Goal: Task Accomplishment & Management: Manage account settings

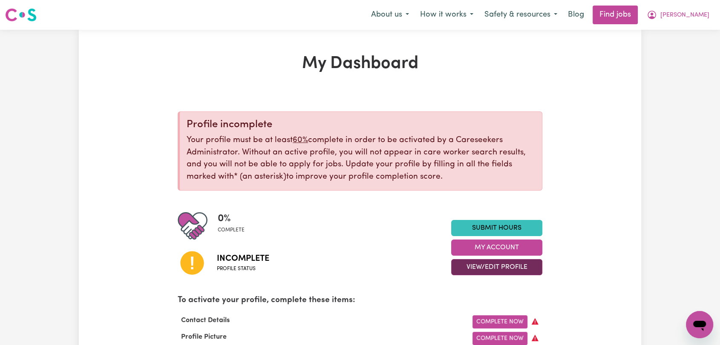
click at [482, 268] on button "View/Edit Profile" at bounding box center [496, 267] width 91 height 16
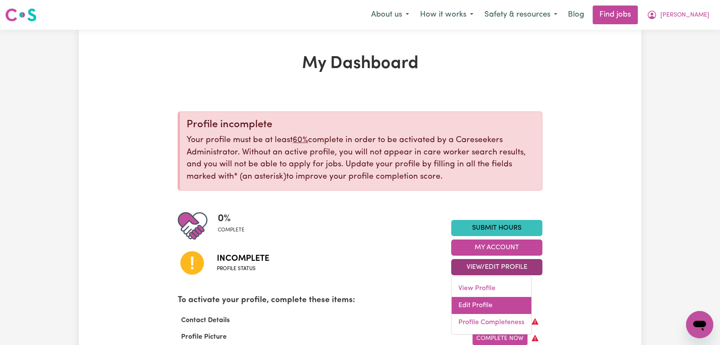
click at [486, 307] on link "Edit Profile" at bounding box center [491, 305] width 80 height 17
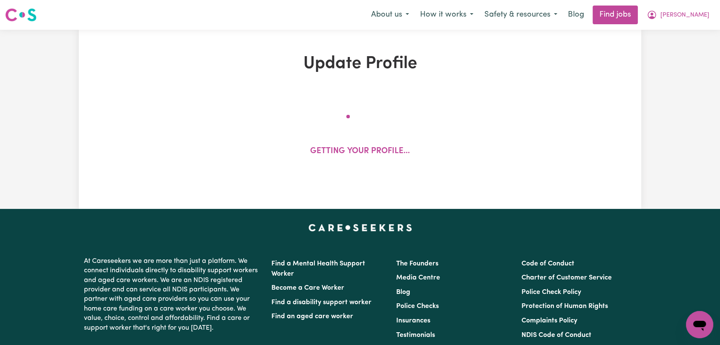
select select "Studying a healthcare related degree or qualification"
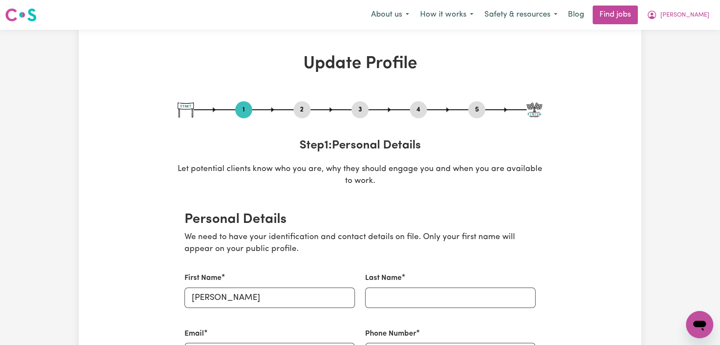
click at [471, 108] on button "5" at bounding box center [476, 109] width 17 height 11
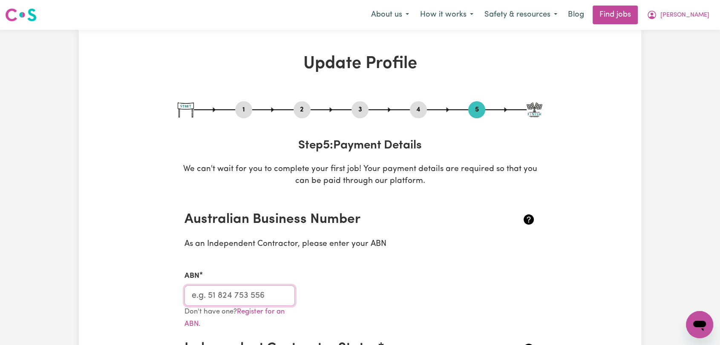
click at [205, 298] on input "ABN" at bounding box center [239, 296] width 110 height 20
paste input "47 913 442 58"
click at [207, 296] on input "47 913 442 58" at bounding box center [239, 296] width 110 height 20
click at [219, 294] on input "47913 442 58" at bounding box center [239, 296] width 110 height 20
click at [234, 296] on input "47913442 58" at bounding box center [239, 296] width 110 height 20
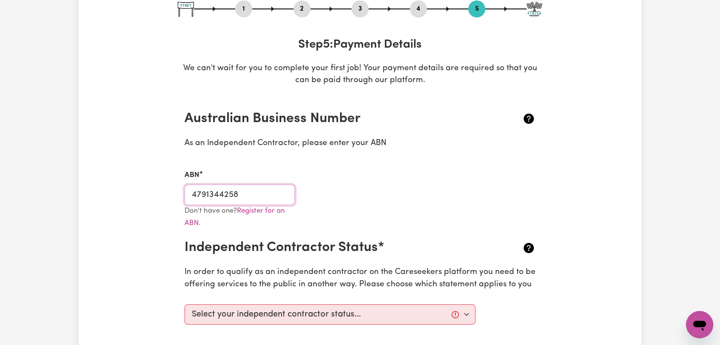
scroll to position [189, 0]
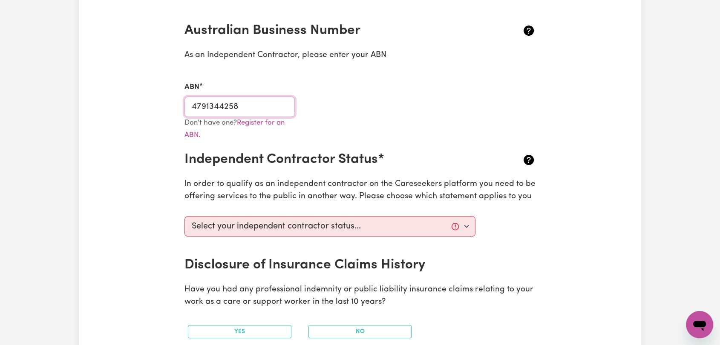
type input "4791344258"
click at [336, 224] on select "Select your independent contractor status... I am providing services through an…" at bounding box center [329, 226] width 291 height 20
click at [184, 216] on select "Select your independent contractor status... I am providing services through an…" at bounding box center [329, 226] width 291 height 20
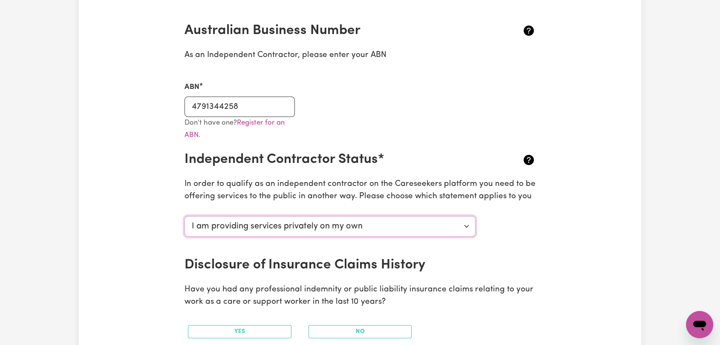
click at [338, 227] on select "Select your independent contractor status... I am providing services through an…" at bounding box center [329, 226] width 291 height 20
select select "I am providing services through another platform"
click at [184, 216] on select "Select your independent contractor status... I am providing services through an…" at bounding box center [329, 226] width 291 height 20
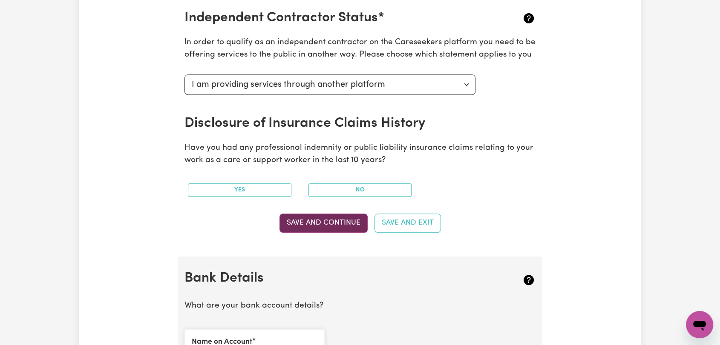
click at [344, 218] on button "Save and Continue" at bounding box center [323, 223] width 88 height 19
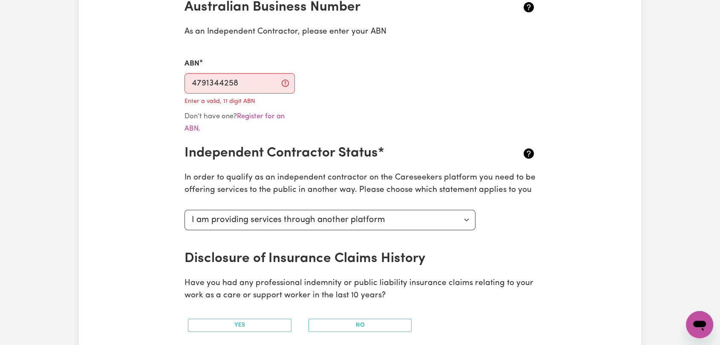
scroll to position [206, 0]
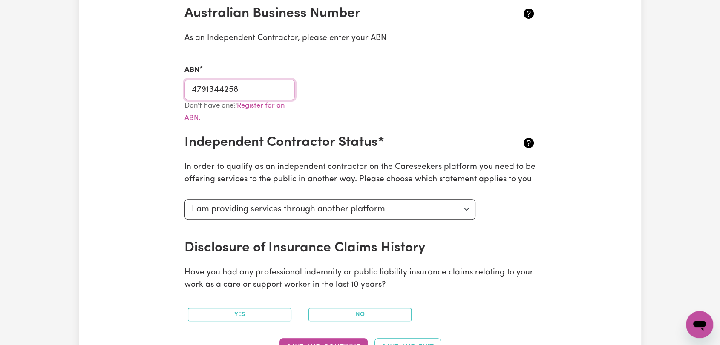
click at [204, 91] on input "4791344258" at bounding box center [239, 90] width 110 height 20
paste input "47 913 442 582"
click at [203, 87] on input "47 913 442 582" at bounding box center [239, 90] width 110 height 20
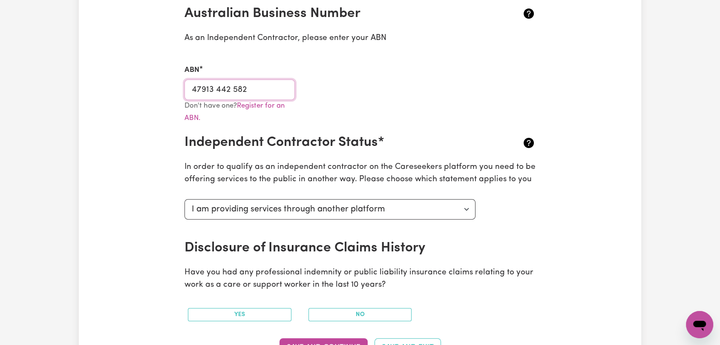
click at [216, 88] on input "47913 442 582" at bounding box center [239, 90] width 110 height 20
click at [232, 86] on input "47913442 582" at bounding box center [239, 90] width 110 height 20
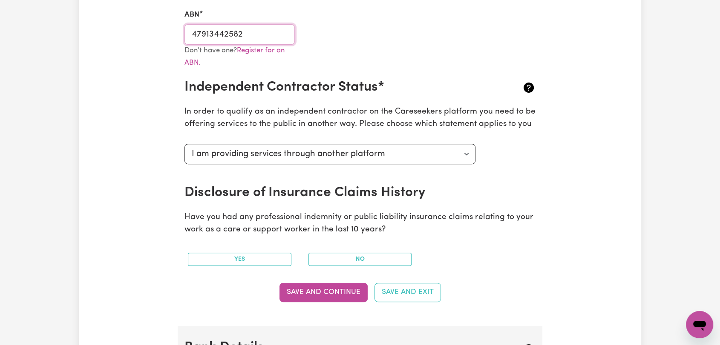
scroll to position [348, 0]
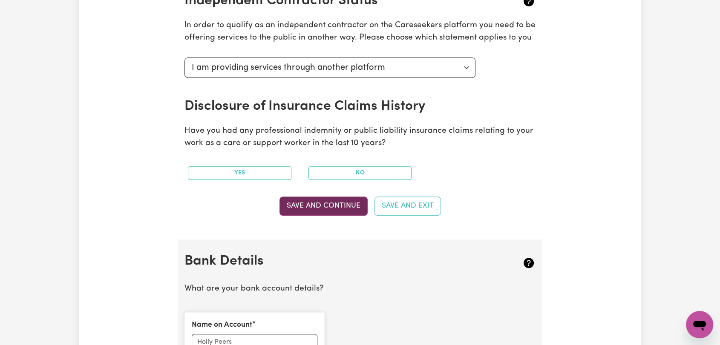
type input "47913442582"
click at [325, 197] on button "Save and Continue" at bounding box center [323, 206] width 88 height 19
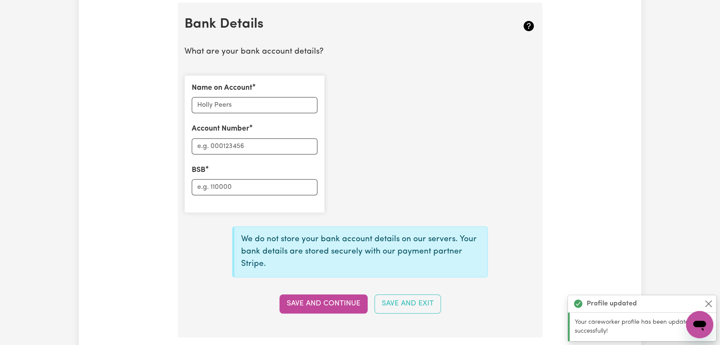
scroll to position [587, 0]
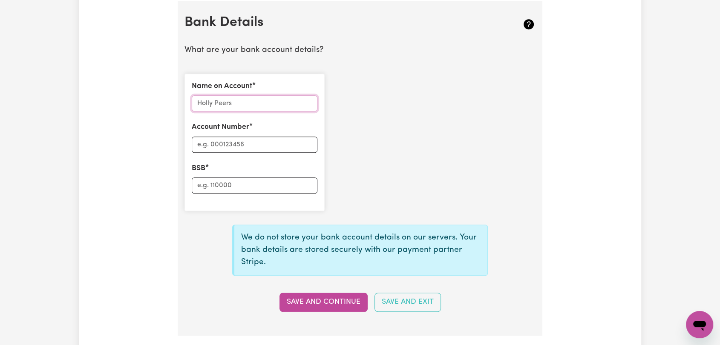
click at [239, 100] on input "Name on Account" at bounding box center [255, 103] width 126 height 16
paste input "[PERSON_NAME]"
type input "[PERSON_NAME]"
click at [225, 142] on input "Account Number" at bounding box center [255, 145] width 126 height 16
paste input "429673347"
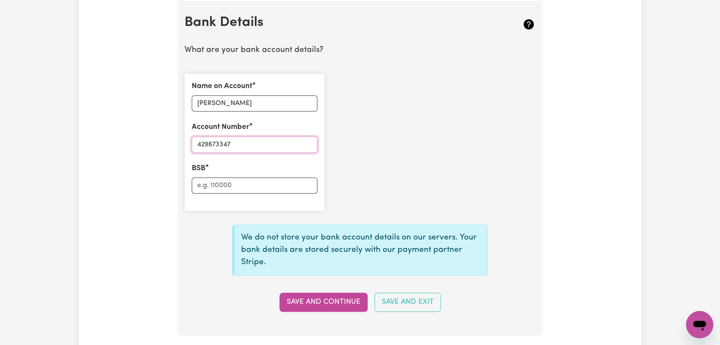
type input "429673347"
click at [215, 184] on input "BSB" at bounding box center [255, 186] width 126 height 16
paste input "014596"
type input "014596"
click at [310, 303] on button "Save and Continue" at bounding box center [323, 302] width 88 height 19
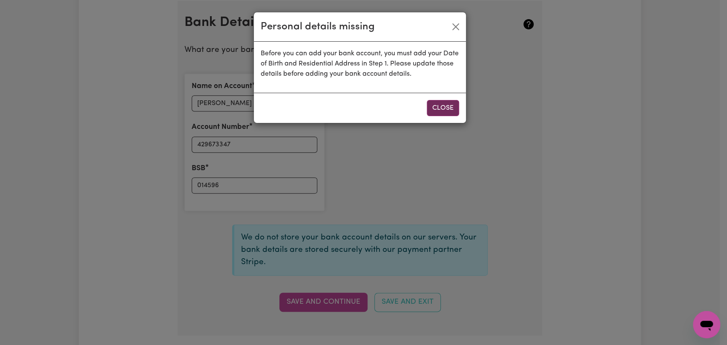
click at [435, 106] on button "Close" at bounding box center [443, 108] width 32 height 16
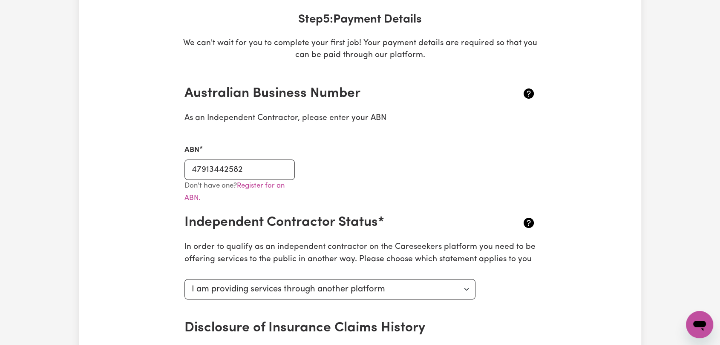
scroll to position [0, 0]
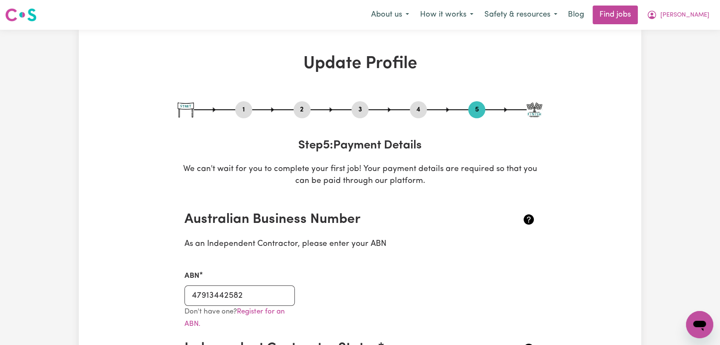
click at [245, 110] on button "1" at bounding box center [243, 109] width 17 height 11
select select "Studying a healthcare related degree or qualification"
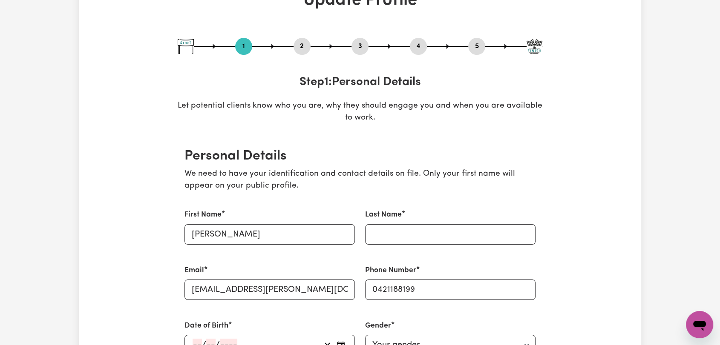
scroll to position [142, 0]
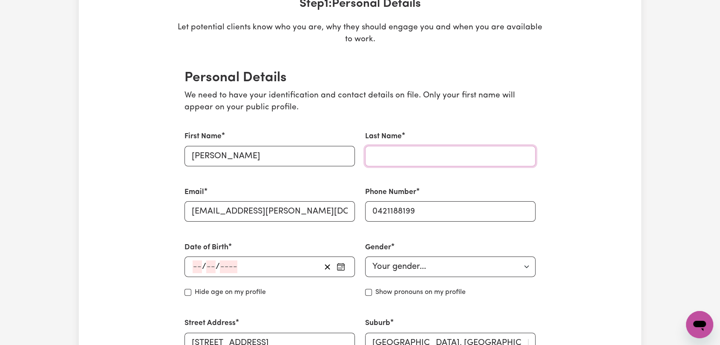
click at [391, 152] on input "Last Name" at bounding box center [450, 156] width 170 height 20
paste input "[PERSON_NAME]"
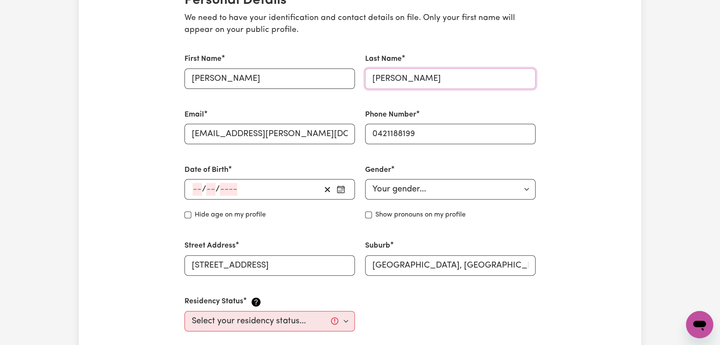
scroll to position [236, 0]
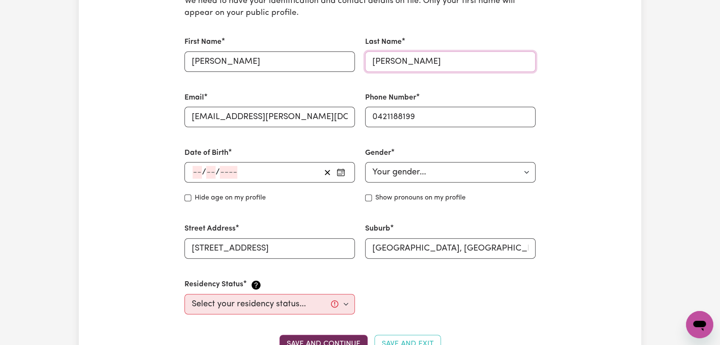
type input "[PERSON_NAME]"
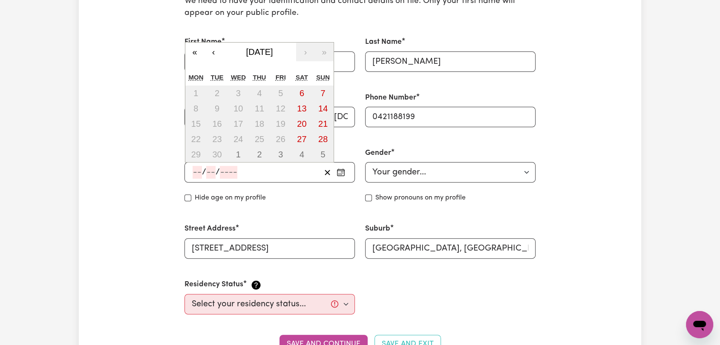
click at [194, 171] on input "number" at bounding box center [196, 172] width 9 height 13
type input "05"
type input "09"
type input "197"
type input "[DATE]"
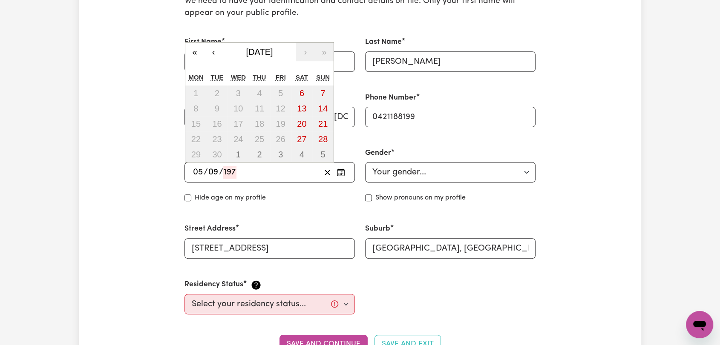
type input "5"
type input "9"
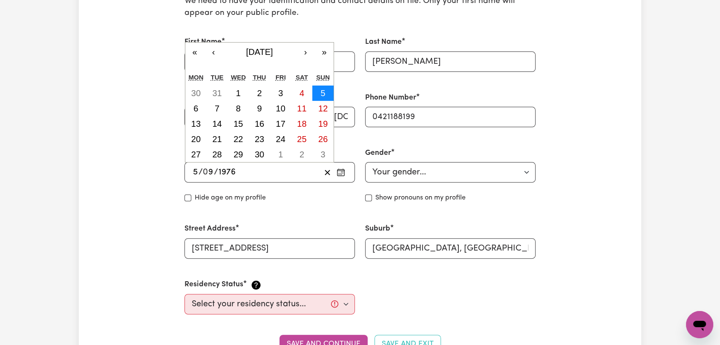
type input "1976"
click at [323, 90] on abbr "5" at bounding box center [323, 93] width 5 height 9
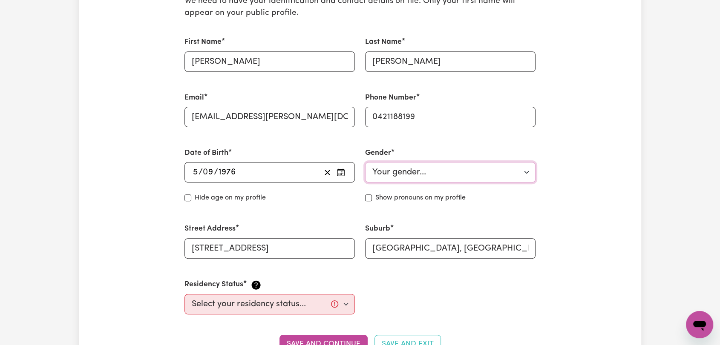
click at [404, 172] on select "Your gender... [DEMOGRAPHIC_DATA] [DEMOGRAPHIC_DATA] [DEMOGRAPHIC_DATA] Other P…" at bounding box center [450, 172] width 170 height 20
select select "[DEMOGRAPHIC_DATA]"
click at [365, 162] on select "Your gender... [DEMOGRAPHIC_DATA] [DEMOGRAPHIC_DATA] [DEMOGRAPHIC_DATA] Other P…" at bounding box center [450, 172] width 170 height 20
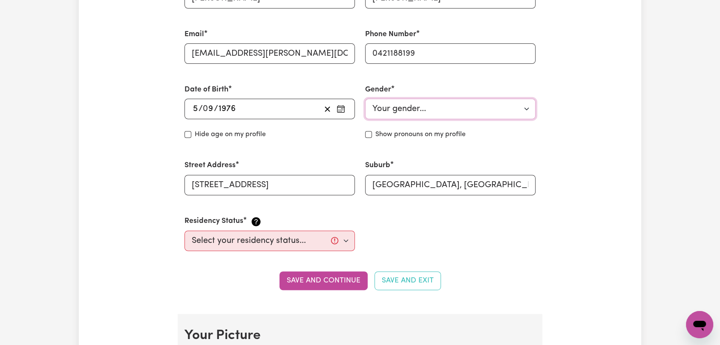
scroll to position [331, 0]
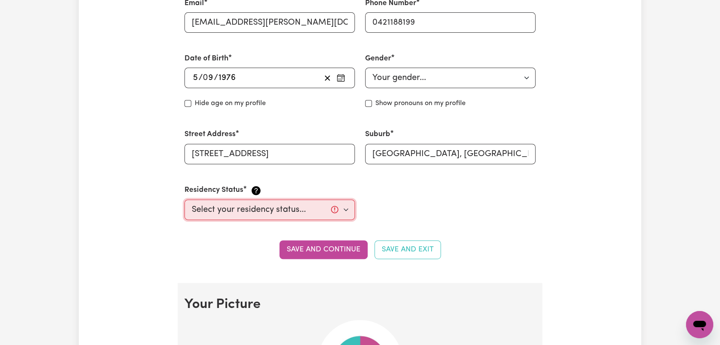
click at [345, 209] on select "Select your residency status... [DEMOGRAPHIC_DATA] citizen Australian PR [DEMOG…" at bounding box center [269, 210] width 170 height 20
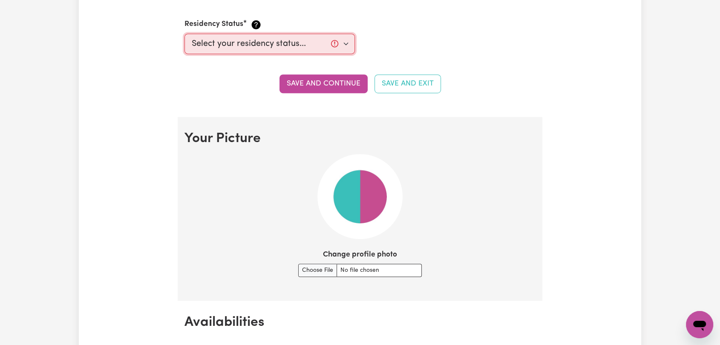
scroll to position [520, 0]
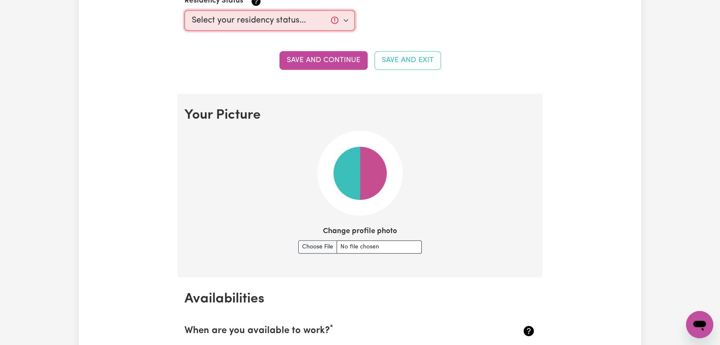
click at [344, 17] on select "Select your residency status... [DEMOGRAPHIC_DATA] citizen Australian PR [DEMOG…" at bounding box center [269, 20] width 170 height 20
select select "Australian PR"
click at [184, 10] on select "Select your residency status... [DEMOGRAPHIC_DATA] citizen Australian PR [DEMOG…" at bounding box center [269, 20] width 170 height 20
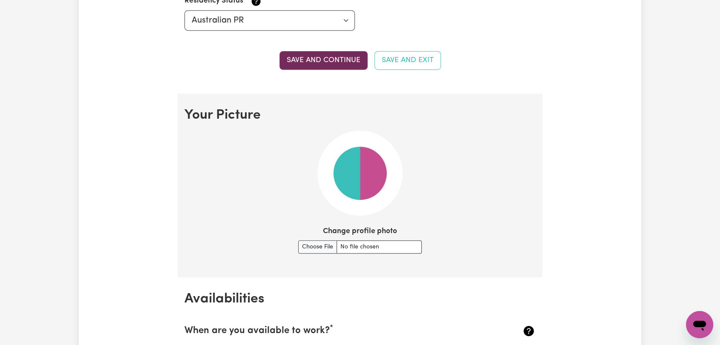
click at [330, 57] on button "Save and continue" at bounding box center [323, 60] width 88 height 19
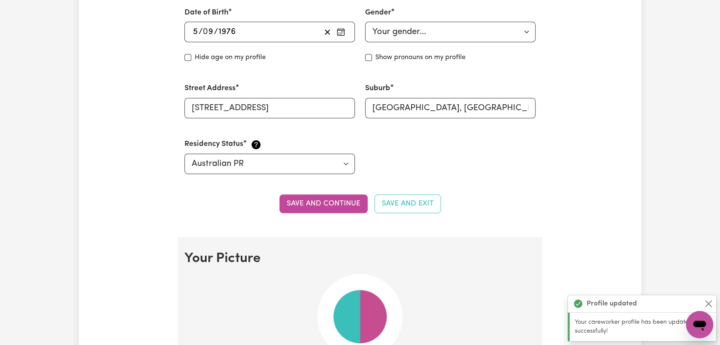
scroll to position [661, 0]
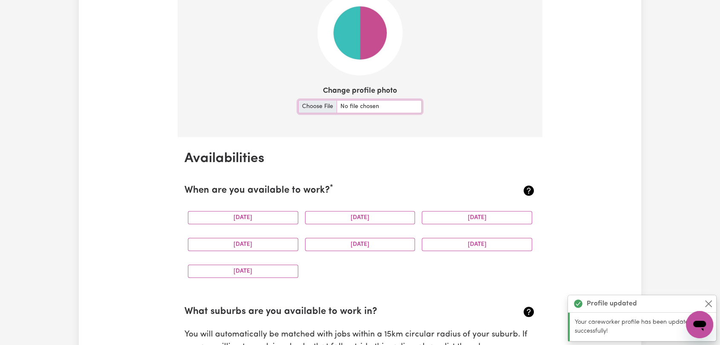
click at [309, 103] on input "Change profile photo" at bounding box center [360, 106] width 124 height 13
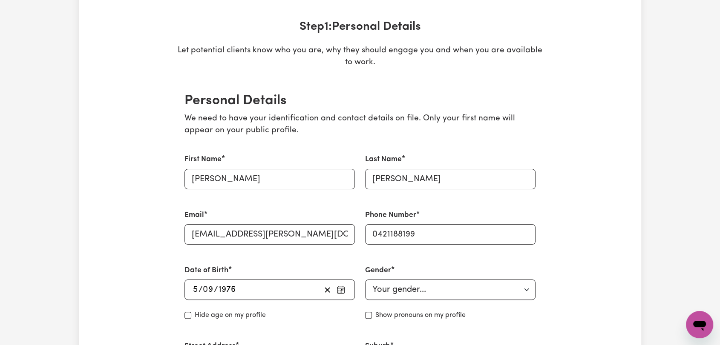
scroll to position [0, 0]
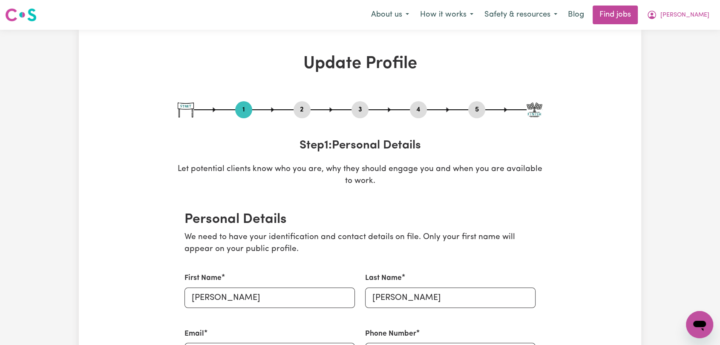
click at [477, 113] on button "5" at bounding box center [476, 109] width 17 height 11
select select "I am providing services through another platform"
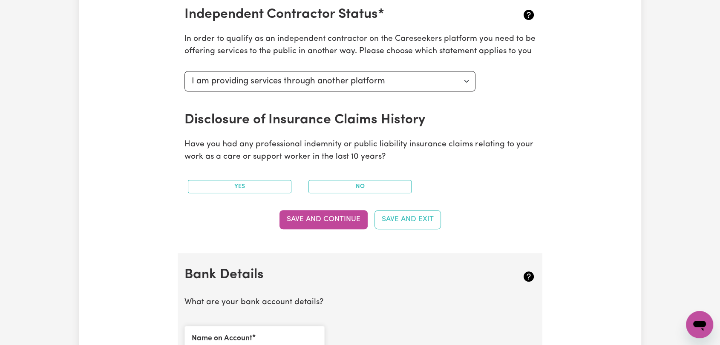
scroll to position [710, 0]
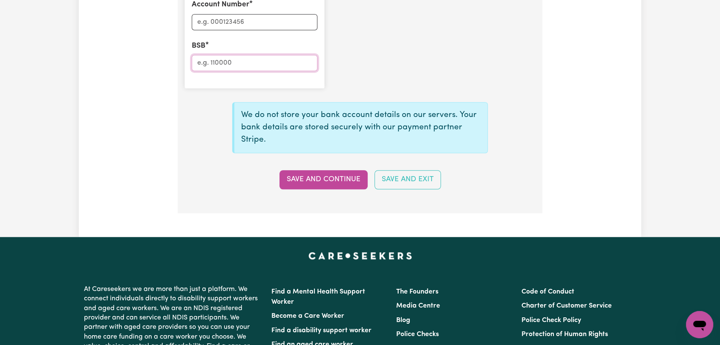
click at [211, 62] on input "BSB" at bounding box center [255, 63] width 126 height 16
paste input "014596"
type input "014596"
click at [208, 16] on input "Account Number" at bounding box center [255, 22] width 126 height 16
paste input "429673347"
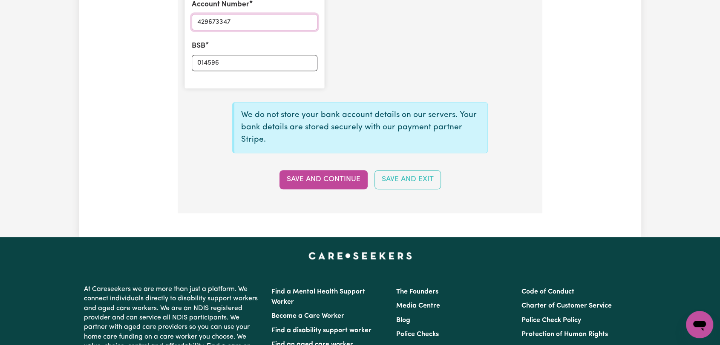
type input "429673347"
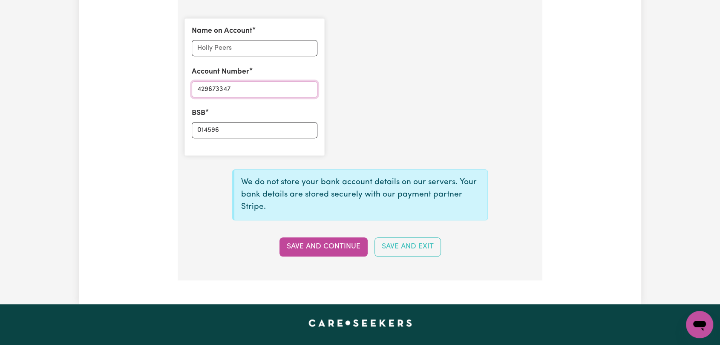
scroll to position [615, 0]
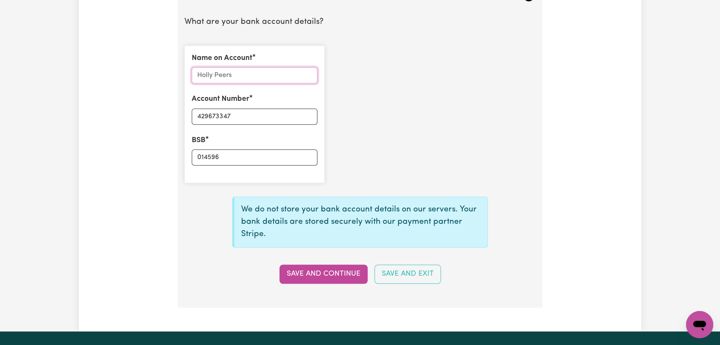
click at [208, 69] on input "Name on Account" at bounding box center [255, 75] width 126 height 16
paste input "[PERSON_NAME]"
type input "[PERSON_NAME]"
click at [327, 267] on button "Save and Continue" at bounding box center [323, 274] width 88 height 19
type input "****3347"
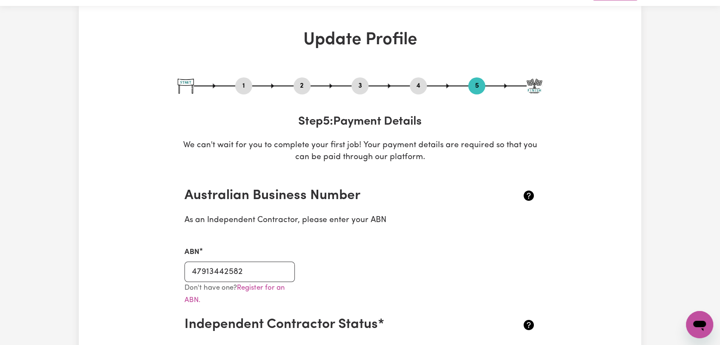
scroll to position [0, 0]
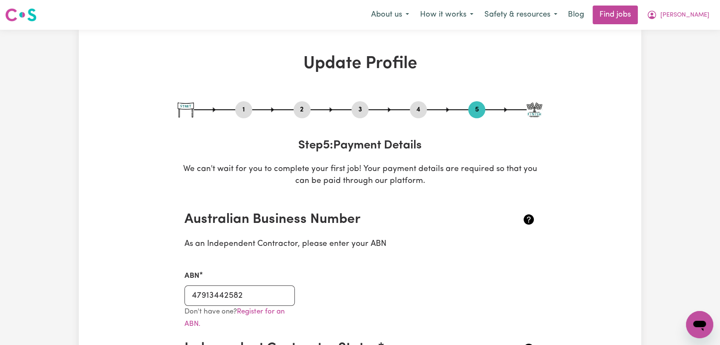
click at [304, 107] on button "2" at bounding box center [301, 109] width 17 height 11
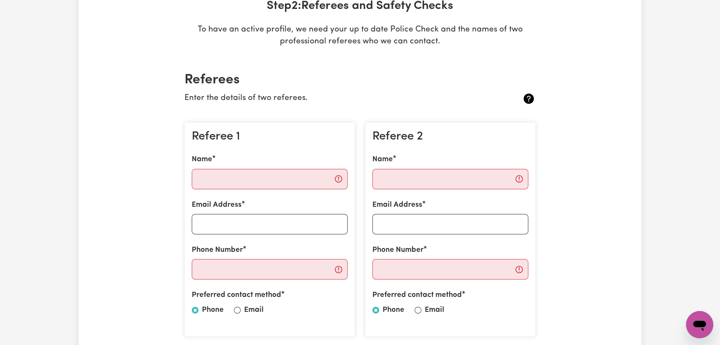
scroll to position [142, 0]
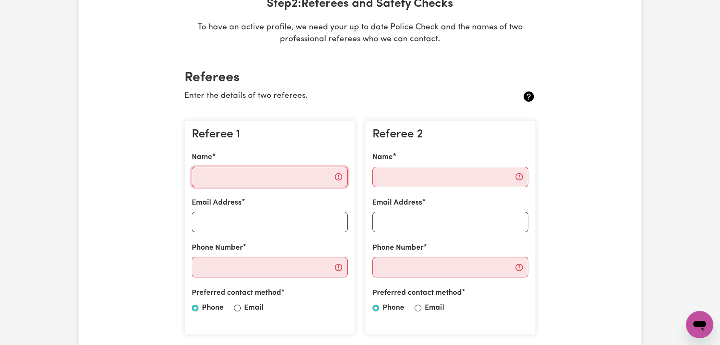
click at [241, 169] on input "Name" at bounding box center [270, 177] width 156 height 20
paste input "[PERSON_NAME]"
type input "[PERSON_NAME]"
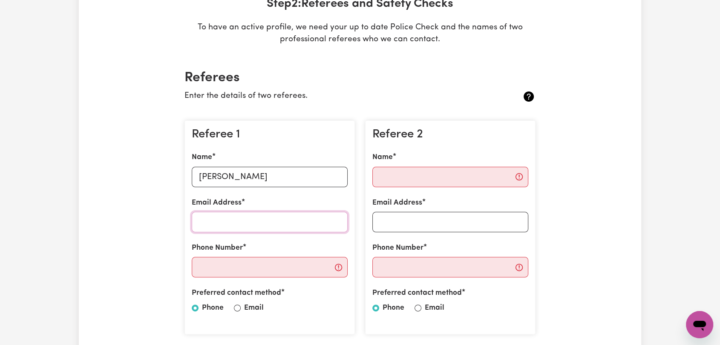
click at [236, 217] on input "Email Address" at bounding box center [270, 222] width 156 height 20
paste input "[EMAIL_ADDRESS][DOMAIN_NAME]"
type input "[EMAIL_ADDRESS][DOMAIN_NAME]"
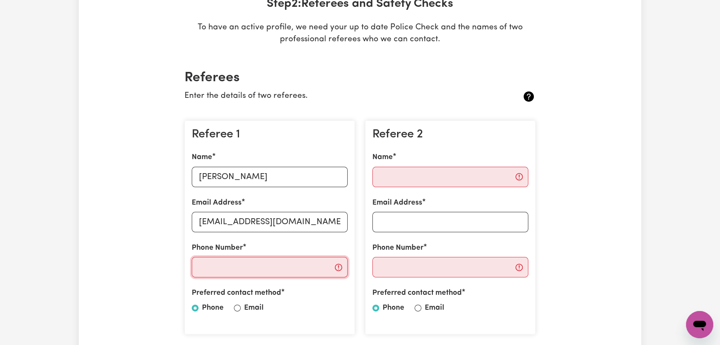
click at [270, 270] on input "Phone Number" at bounding box center [270, 267] width 156 height 20
paste input "0411194218"
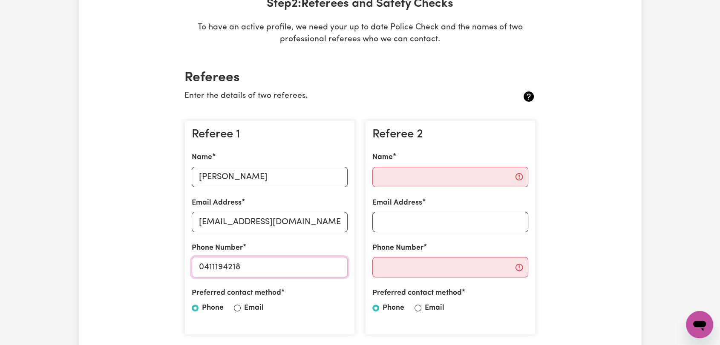
type input "0411194218"
click at [461, 175] on input "Name" at bounding box center [450, 177] width 156 height 20
paste input "[PERSON_NAME]"
type input "[PERSON_NAME]"
click at [417, 221] on input "Email Address" at bounding box center [450, 222] width 156 height 20
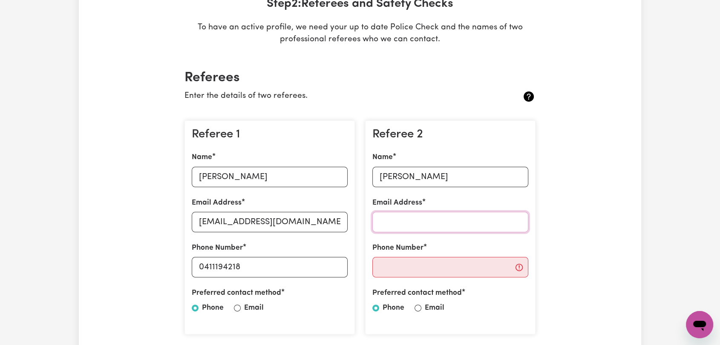
paste input "[PERSON_NAME][EMAIL_ADDRESS][DOMAIN_NAME]"
type input "[PERSON_NAME][EMAIL_ADDRESS][DOMAIN_NAME]"
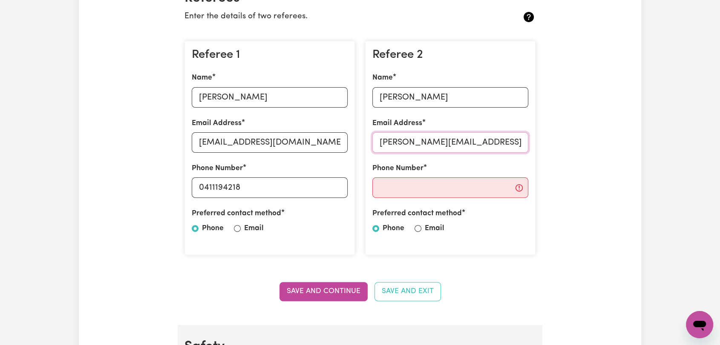
scroll to position [331, 0]
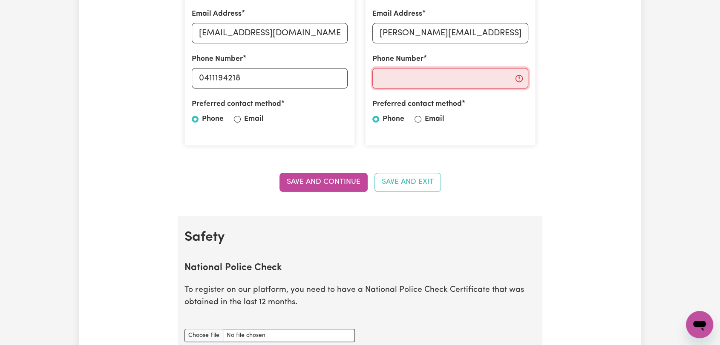
click at [391, 82] on input "Phone Number" at bounding box center [450, 78] width 156 height 20
paste input "0406863535"
type input "0406863535"
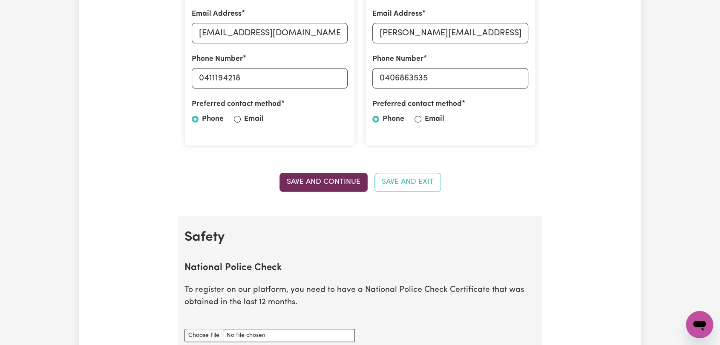
click at [328, 182] on button "Save and Continue" at bounding box center [323, 182] width 88 height 19
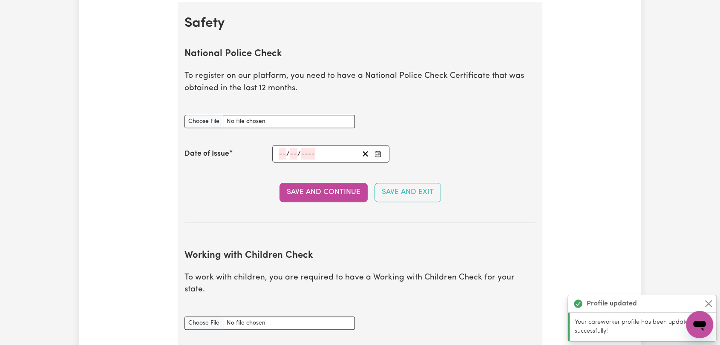
scroll to position [546, 0]
click at [194, 121] on input "National Police Check document" at bounding box center [269, 120] width 170 height 13
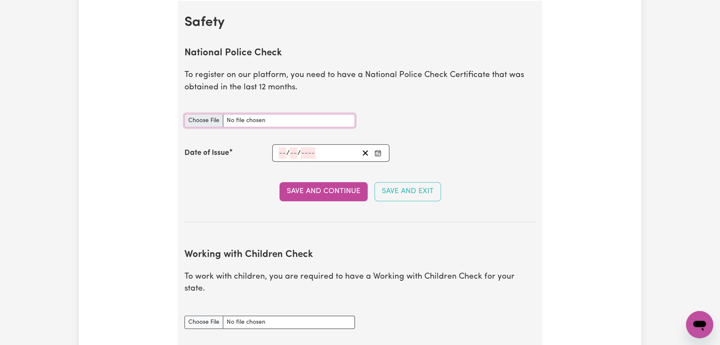
type input "C:\fakepath\[PERSON_NAME] - PC - [DATE] --.pdf"
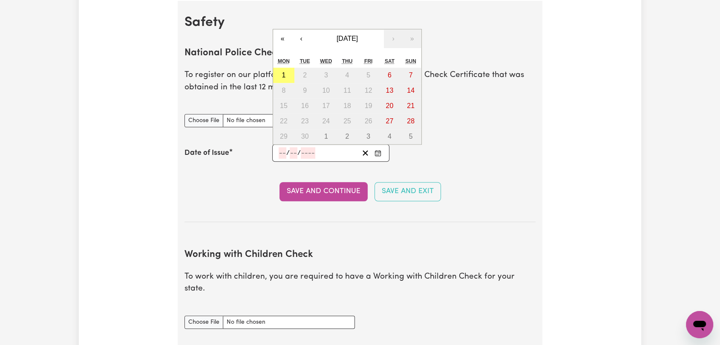
click at [282, 153] on input "number" at bounding box center [283, 152] width 8 height 11
type input "23"
type input "05"
type input "0002-05-23"
type input "5"
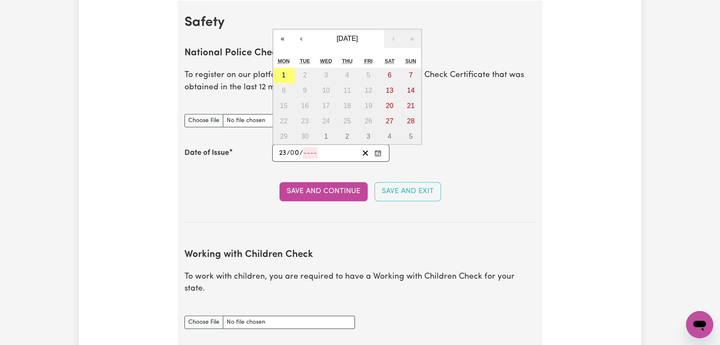
type input "2"
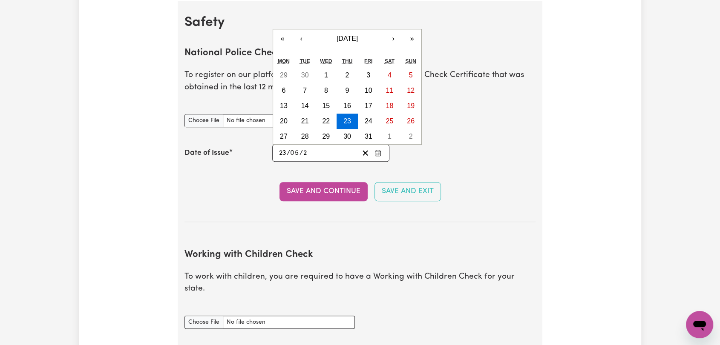
type input "0020-05-23"
type input "20"
type input "0202-05-23"
type input "202"
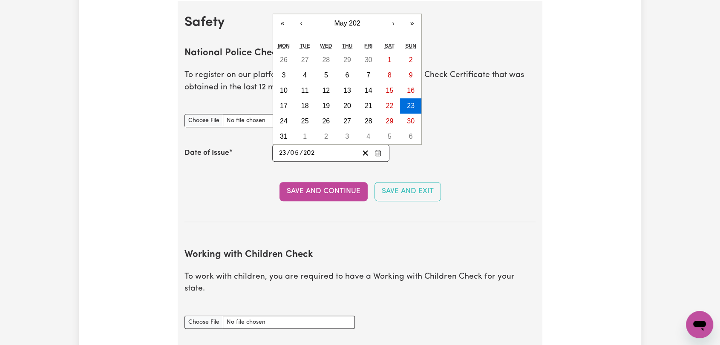
type input "[DATE]"
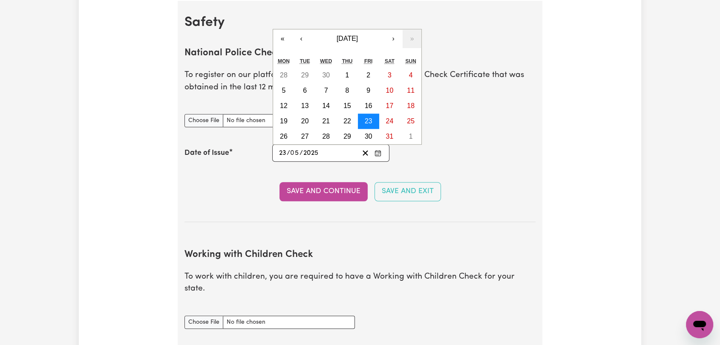
type input "2025"
click at [371, 119] on abbr "23" at bounding box center [369, 121] width 8 height 7
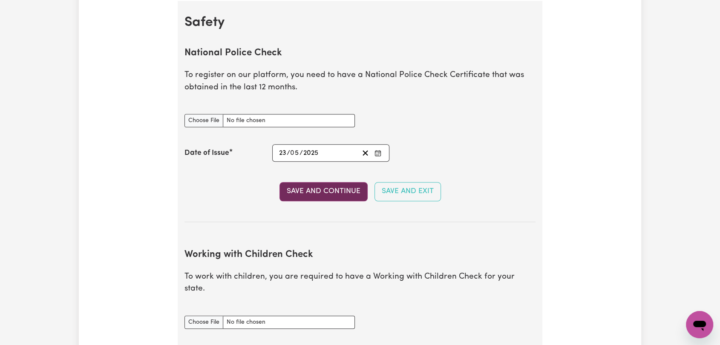
click at [324, 187] on button "Save and Continue" at bounding box center [323, 191] width 88 height 19
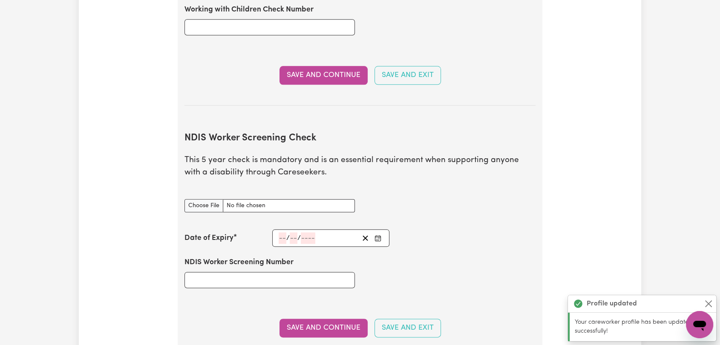
scroll to position [971, 0]
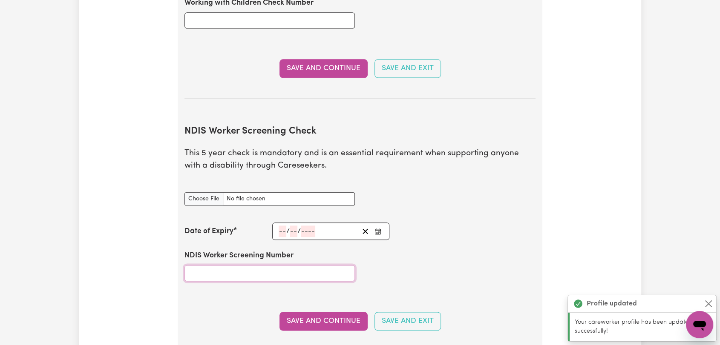
click at [235, 265] on input "NDIS Worker Screening Number" at bounding box center [269, 273] width 170 height 16
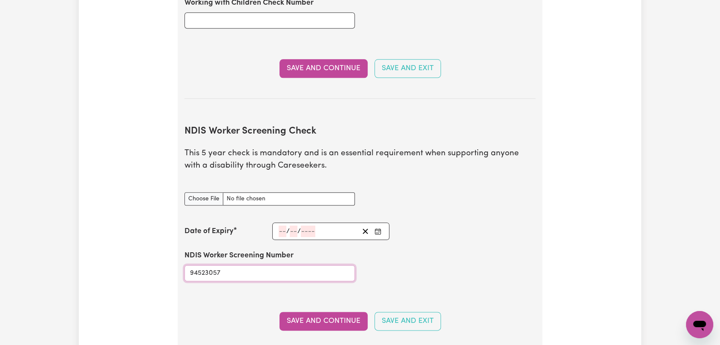
type input "94523057"
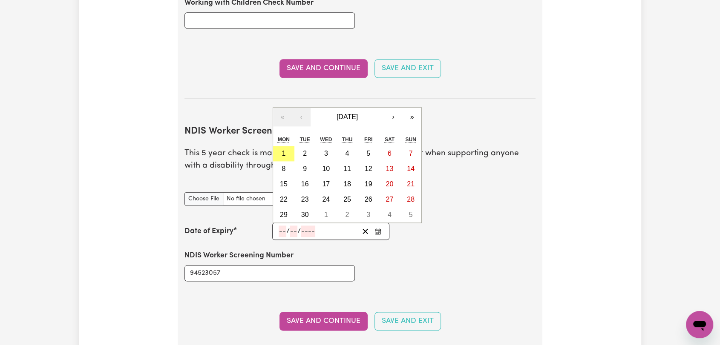
click at [281, 226] on input "number" at bounding box center [283, 231] width 8 height 11
type input "19"
type input "05"
type input "202"
type input "[DATE]"
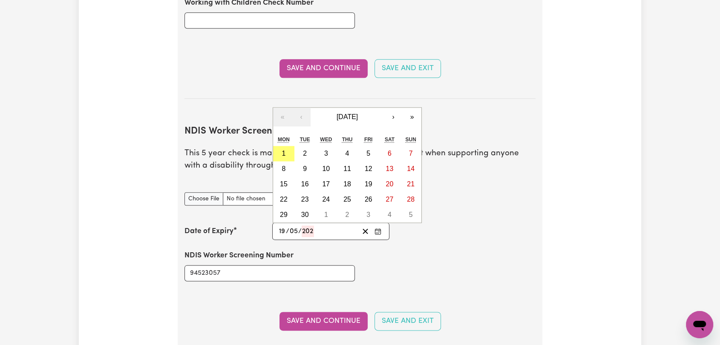
type input "5"
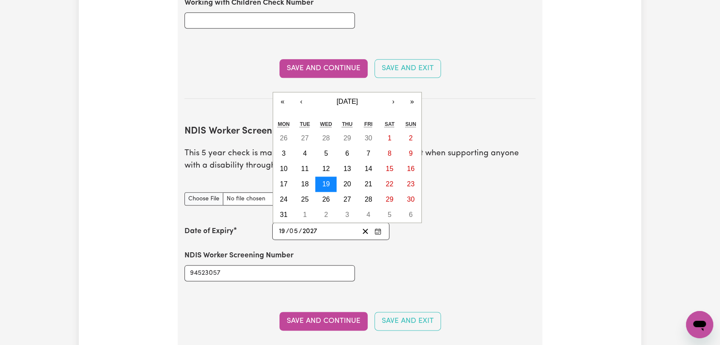
type input "2027"
click at [328, 181] on abbr "19" at bounding box center [326, 184] width 8 height 7
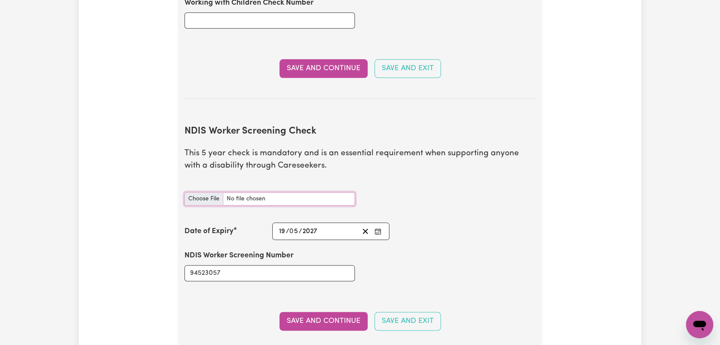
click at [209, 192] on input "NDIS Worker Screening Check document" at bounding box center [269, 198] width 170 height 13
type input "C:\fakepath\[PERSON_NAME] - NDIS & WWCC CARD - [DATE].jpeg"
click at [324, 312] on button "Save and Continue" at bounding box center [323, 321] width 88 height 19
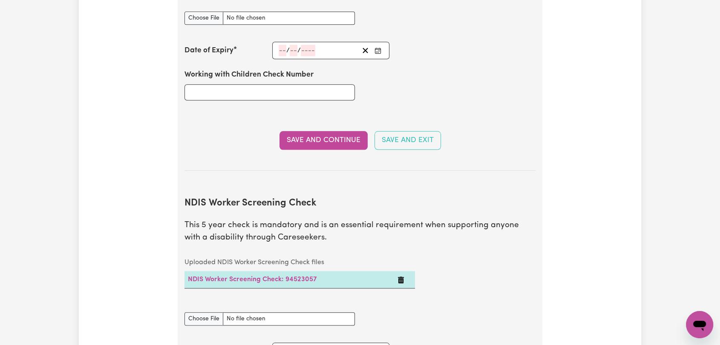
scroll to position [849, 0]
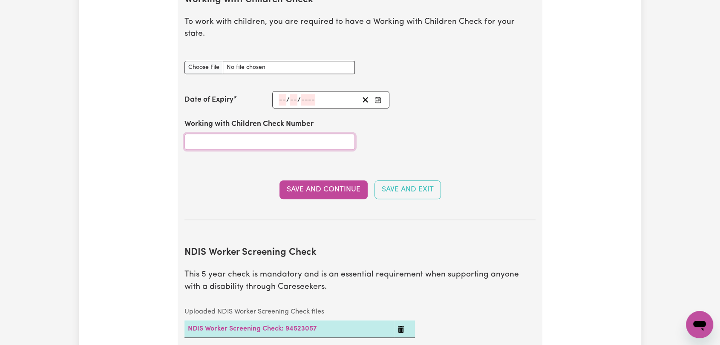
click at [210, 134] on input "Working with Children Check Number" at bounding box center [269, 142] width 170 height 16
type input "1812709/2"
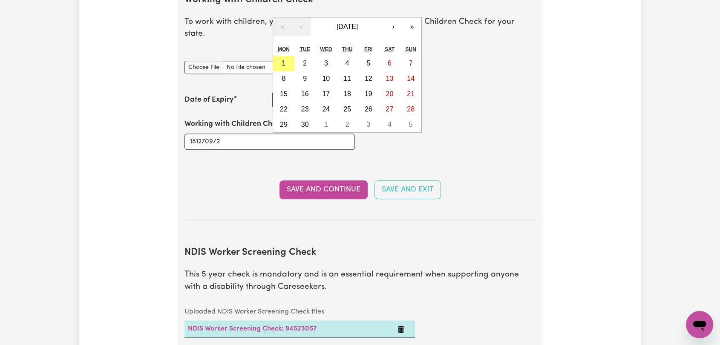
click at [279, 91] on div "/ / « ‹ [DATE] › » Mon Tue Wed Thu Fri Sat Sun 1 2 3 4 5 6 7 8 9 10 11 12 13 14…" at bounding box center [330, 99] width 117 height 17
drag, startPoint x: 229, startPoint y: 181, endPoint x: 250, endPoint y: 158, distance: 31.3
click at [230, 181] on div "Save and Continue Save and Exit" at bounding box center [359, 190] width 351 height 19
click at [279, 91] on div "/ / « ‹ [DATE] › » Mon Tue Wed Thu Fri Sat Sun 1 2 3 4 5 6 7 8 9 10 11 12 13 14…" at bounding box center [330, 99] width 117 height 17
type input "1"
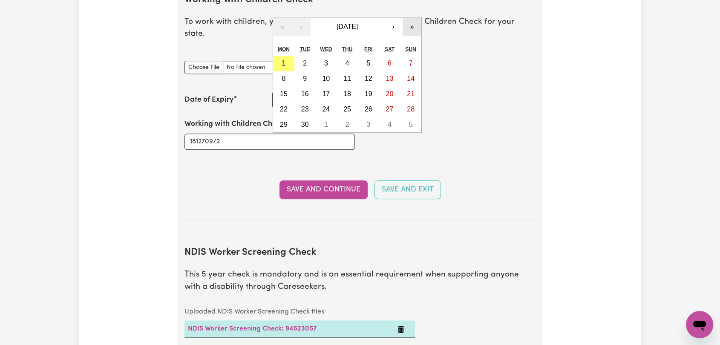
click at [411, 17] on button "»" at bounding box center [411, 26] width 19 height 19
click at [413, 17] on button "»" at bounding box center [411, 26] width 19 height 19
click at [302, 17] on button "‹" at bounding box center [301, 26] width 19 height 19
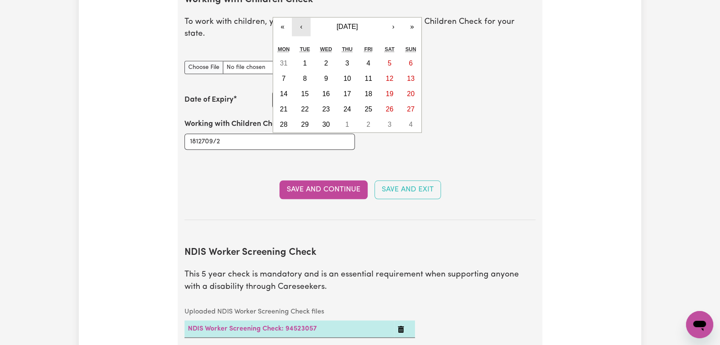
click at [302, 17] on button "‹" at bounding box center [301, 26] width 19 height 19
click at [324, 106] on abbr "19" at bounding box center [326, 109] width 8 height 7
type input "[DATE]"
type input "19"
type input "5"
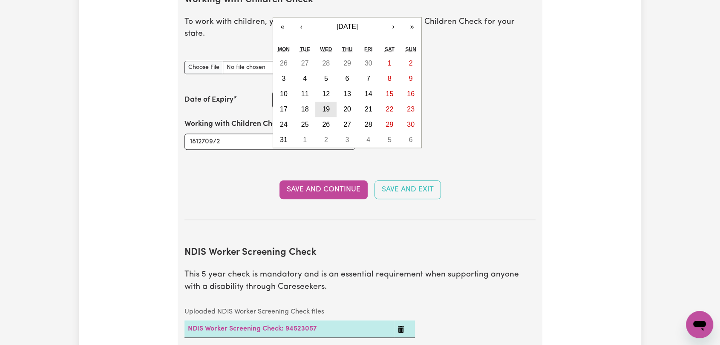
type input "2027"
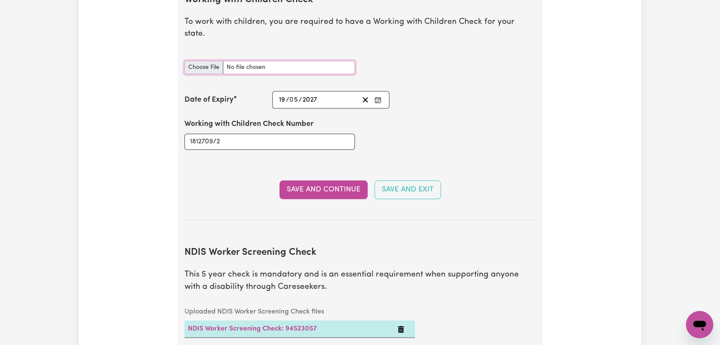
click at [203, 61] on input "Working with Children Check document" at bounding box center [269, 67] width 170 height 13
type input "C:\fakepath\[PERSON_NAME] - NDIS & WWCC CARD - [DATE].jpeg"
click at [334, 181] on button "Save and Continue" at bounding box center [323, 190] width 88 height 19
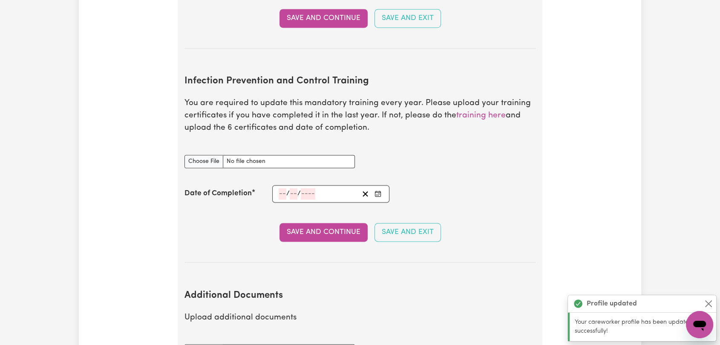
scroll to position [1448, 0]
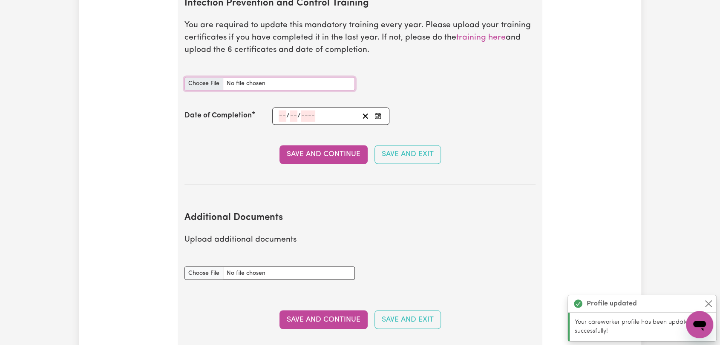
click at [204, 77] on input "Infection Prevention and Control Training document" at bounding box center [269, 83] width 170 height 13
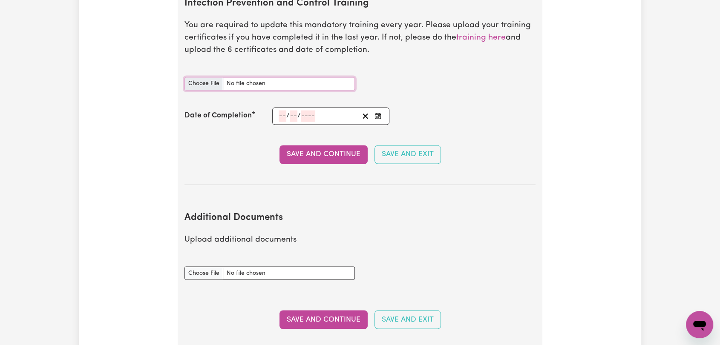
type input "C:\fakepath\[PERSON_NAME] - IPC - WASTE MANAGEMENT- [DATE].pdf"
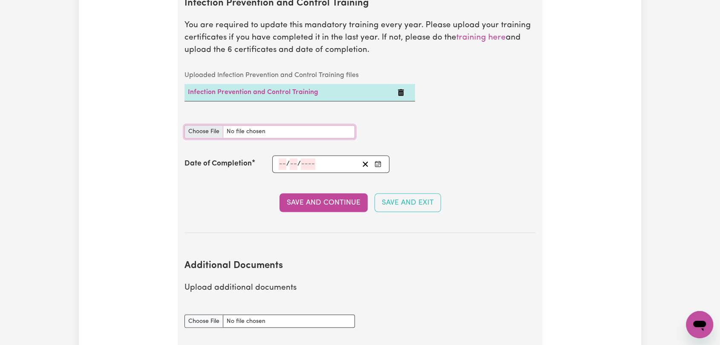
click at [192, 125] on input "Infection Prevention and Control Training document" at bounding box center [269, 131] width 170 height 13
type input "C:\fakepath\[PERSON_NAME] - IPC - PPE - [DATE].pdf"
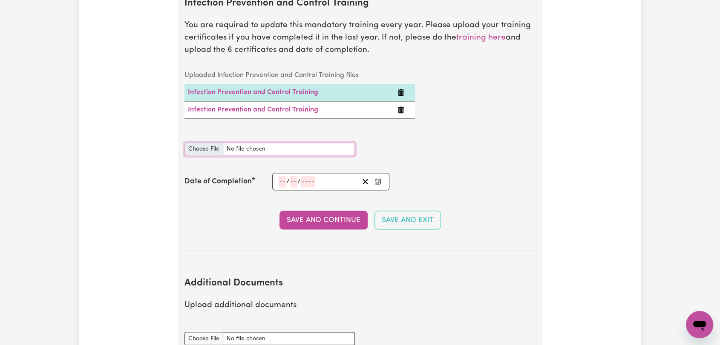
click at [205, 143] on input "Infection Prevention and Control Training document" at bounding box center [269, 149] width 170 height 13
type input "C:\fakepath\[PERSON_NAME] - IPC - OUTBREAKS - [DATE].pdf"
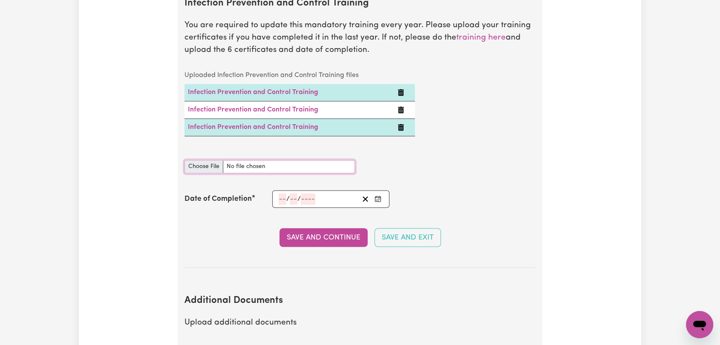
click at [203, 160] on input "Infection Prevention and Control Training document" at bounding box center [269, 166] width 170 height 13
type input "C:\fakepath\[PERSON_NAME] - IPC - HAND HYGIENE - [DATE].pdf"
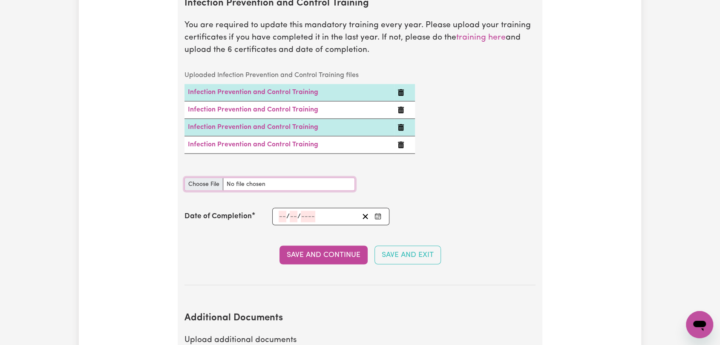
drag, startPoint x: 200, startPoint y: 168, endPoint x: 204, endPoint y: 165, distance: 4.6
click at [202, 178] on input "Infection Prevention and Control Training document" at bounding box center [269, 184] width 170 height 13
type input "C:\fakepath\[PERSON_NAME] - IPC - CLEANING - [DATE].pdf"
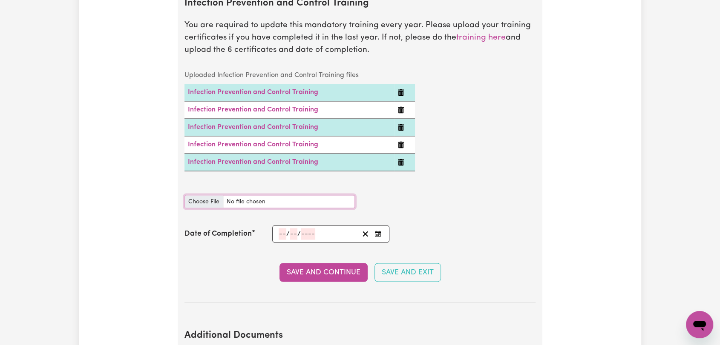
click at [199, 195] on input "Infection Prevention and Control Training document" at bounding box center [269, 201] width 170 height 13
type input "C:\fakepath\[PERSON_NAME] - IPC - CHAIN OF INFECTION - - [DATE].pdf"
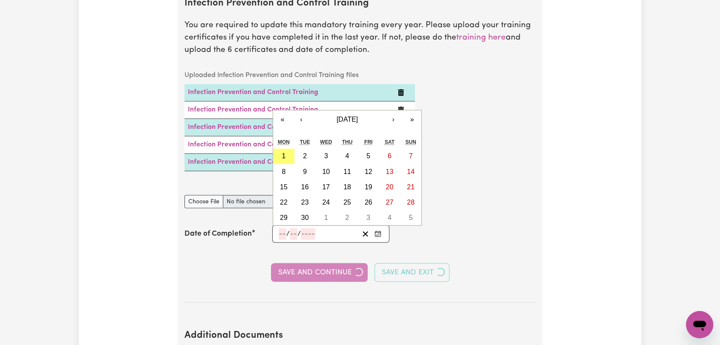
click at [279, 228] on input "number" at bounding box center [283, 233] width 8 height 11
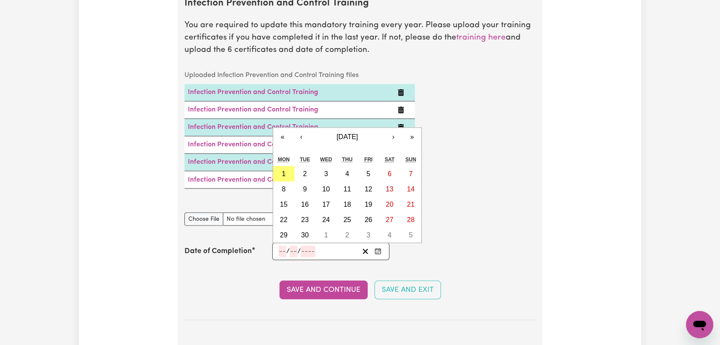
click at [297, 118] on td "Infection Prevention and Control Training" at bounding box center [289, 126] width 210 height 17
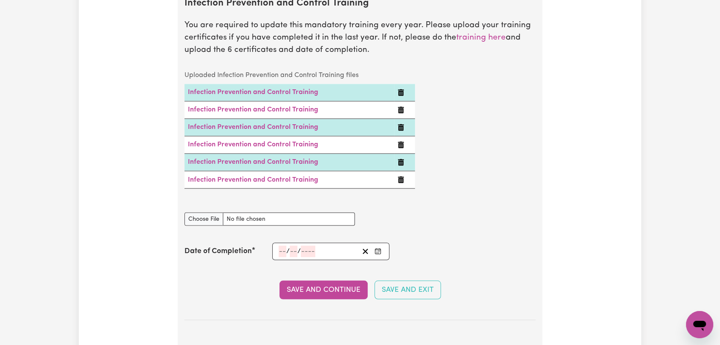
click at [282, 246] on input "number" at bounding box center [283, 251] width 8 height 11
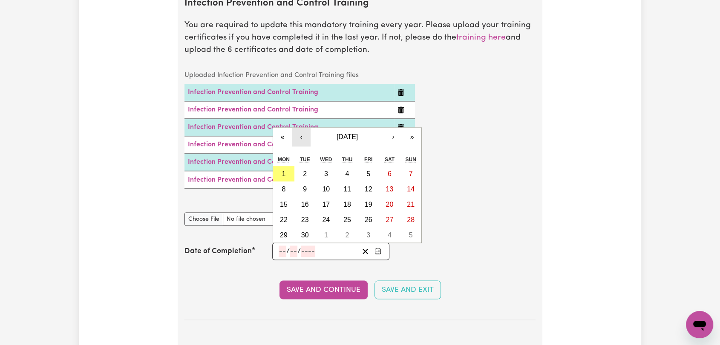
click at [298, 128] on button "‹" at bounding box center [301, 137] width 19 height 19
click at [414, 231] on abbr "31" at bounding box center [411, 234] width 8 height 7
type input "[DATE]"
type input "31"
type input "8"
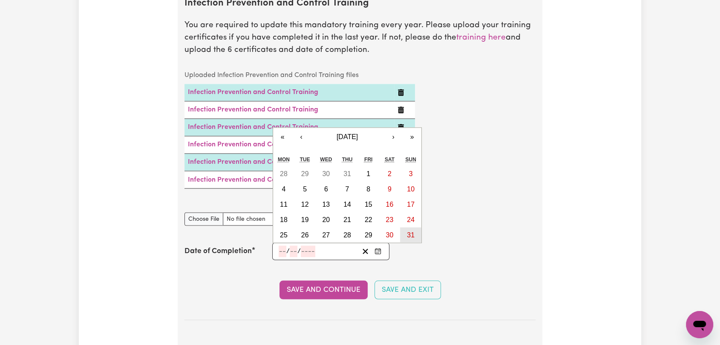
type input "2025"
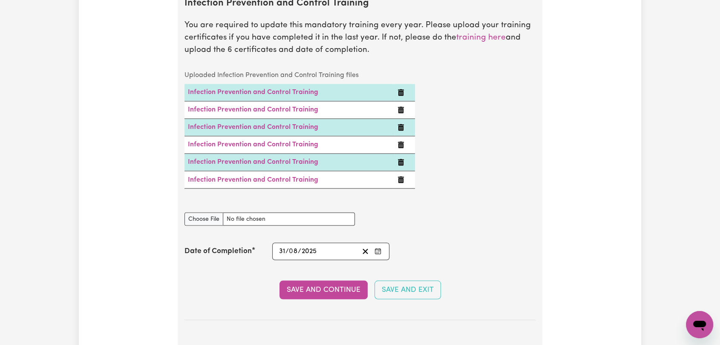
drag, startPoint x: 342, startPoint y: 272, endPoint x: 341, endPoint y: 266, distance: 6.2
click at [342, 281] on button "Save and Continue" at bounding box center [323, 290] width 88 height 19
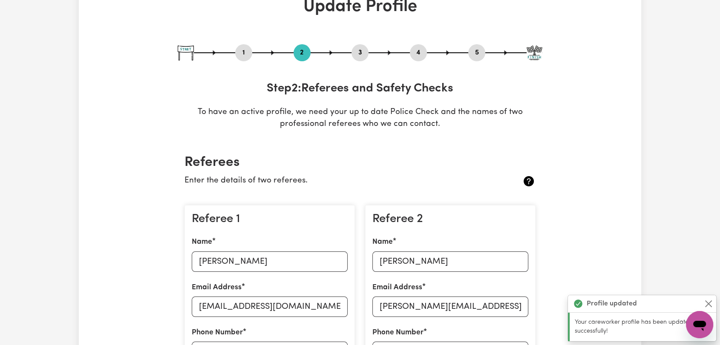
scroll to position [0, 0]
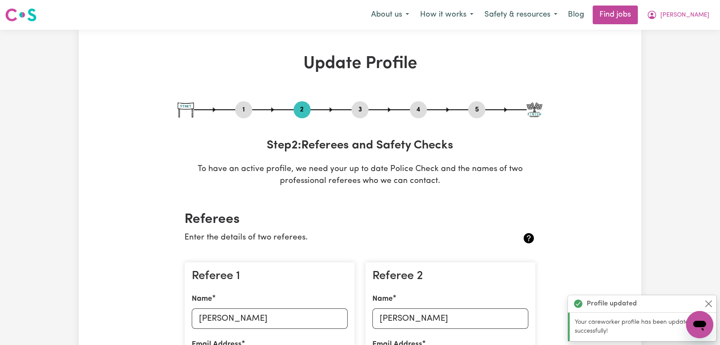
click at [361, 109] on button "3" at bounding box center [359, 109] width 17 height 11
select select "Certificate III (Individual Support)"
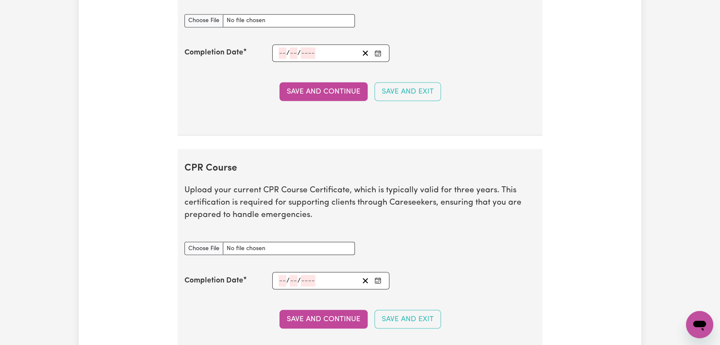
scroll to position [1561, 0]
click at [198, 17] on input "First Aid Course document" at bounding box center [269, 19] width 170 height 13
type input "C:\fakepath\[PERSON_NAME] - FIRST AID + CPR - [DATE].pdf"
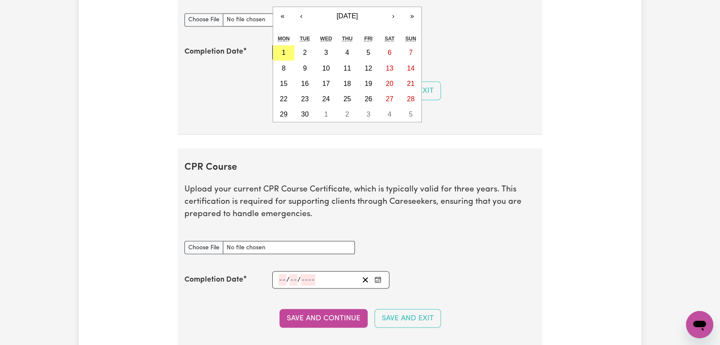
click at [282, 48] on div "/ / « ‹ [DATE] › » Mon Tue Wed Thu Fri Sat Sun 1 2 3 4 5 6 7 8 9 10 11 12 13 14…" at bounding box center [330, 51] width 117 height 17
click at [298, 18] on button "‹" at bounding box center [301, 16] width 19 height 19
click at [302, 14] on button "‹" at bounding box center [301, 16] width 19 height 19
click at [303, 83] on abbr "10" at bounding box center [305, 83] width 8 height 7
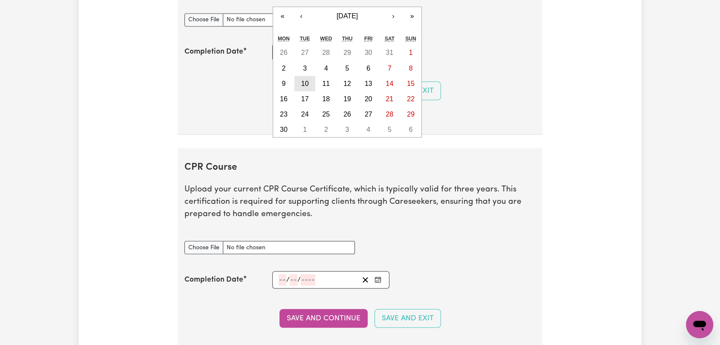
type input "[DATE]"
type input "10"
type input "6"
type input "2025"
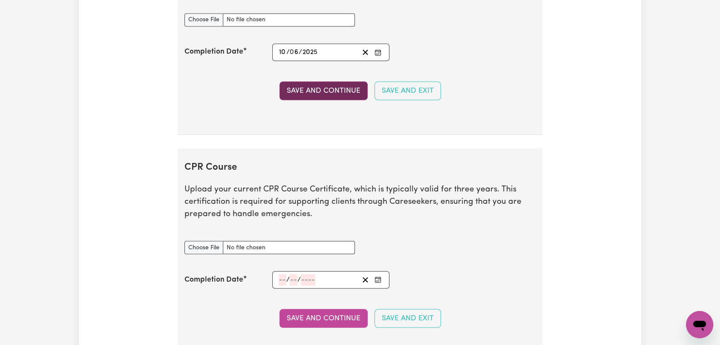
click at [311, 87] on button "Save and Continue" at bounding box center [323, 90] width 88 height 19
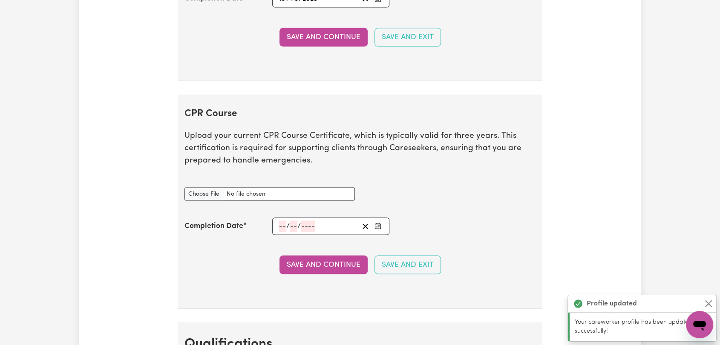
scroll to position [1707, 0]
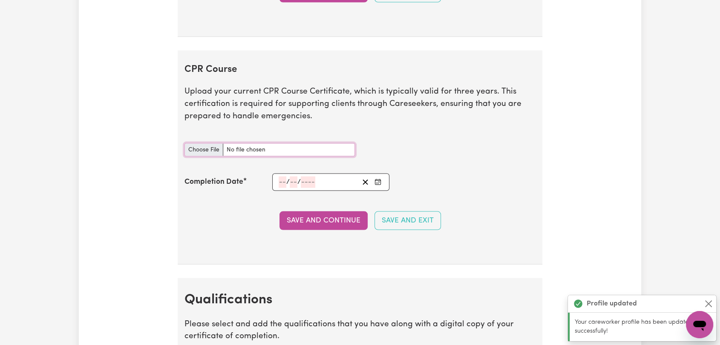
click at [191, 151] on input "CPR Course document" at bounding box center [269, 150] width 170 height 13
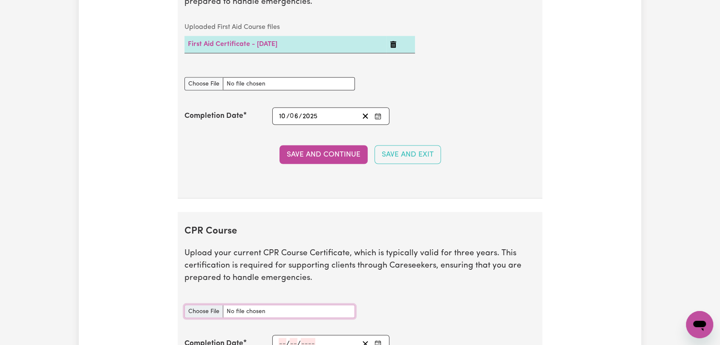
scroll to position [1660, 0]
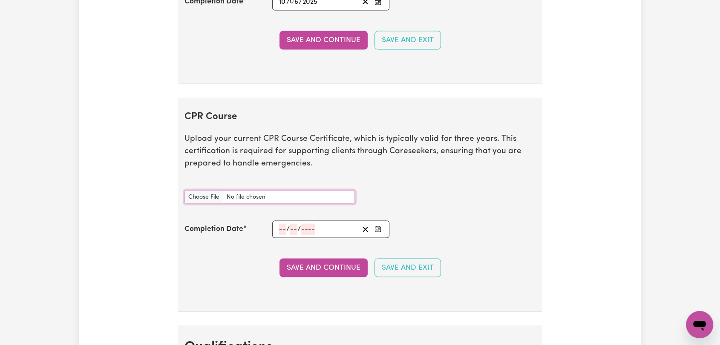
click at [201, 195] on input "CPR Course document" at bounding box center [269, 197] width 170 height 13
type input "C:\fakepath\[PERSON_NAME] - FIRST AID + CPR - [DATE].pdf"
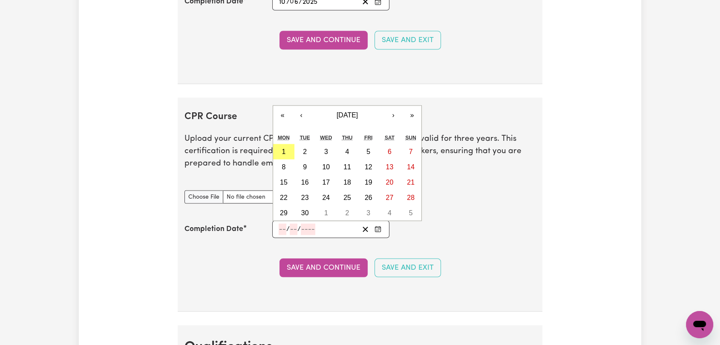
click at [279, 224] on input "number" at bounding box center [283, 229] width 8 height 11
type input "10"
type input "06"
type input "202"
type input "[DATE]"
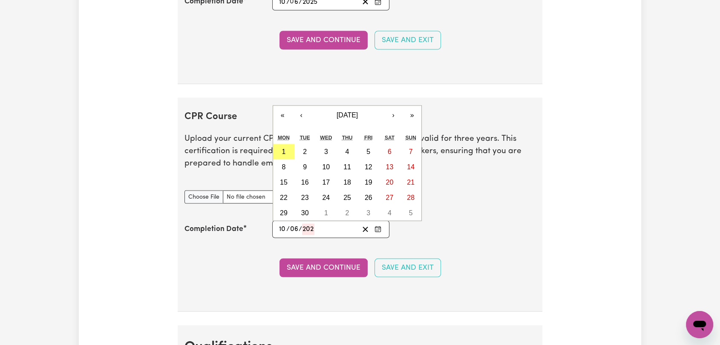
type input "6"
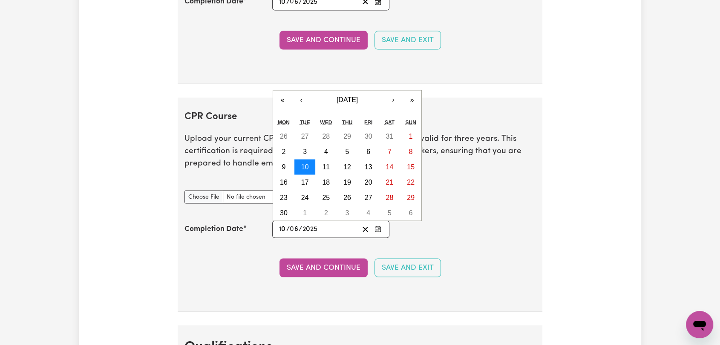
type input "2025"
click at [303, 164] on abbr "10" at bounding box center [305, 167] width 8 height 7
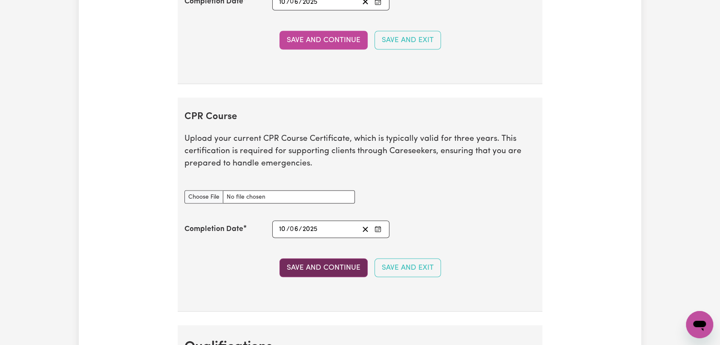
click at [329, 268] on button "Save and Continue" at bounding box center [323, 268] width 88 height 19
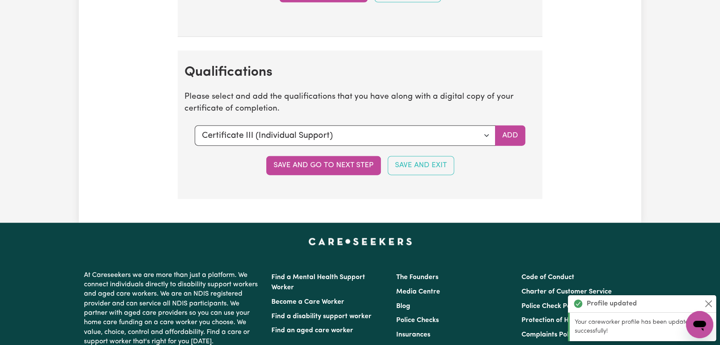
scroll to position [2060, 0]
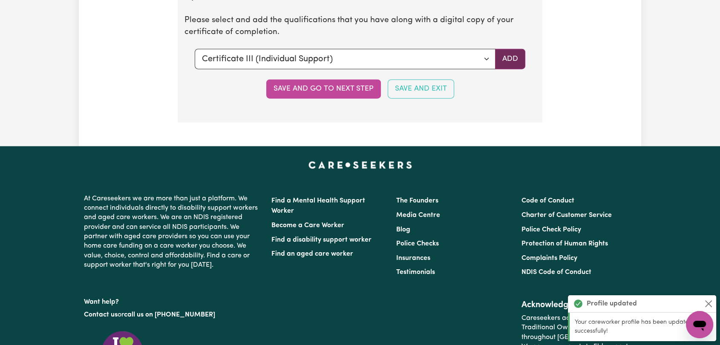
click at [506, 58] on button "Add" at bounding box center [510, 59] width 30 height 20
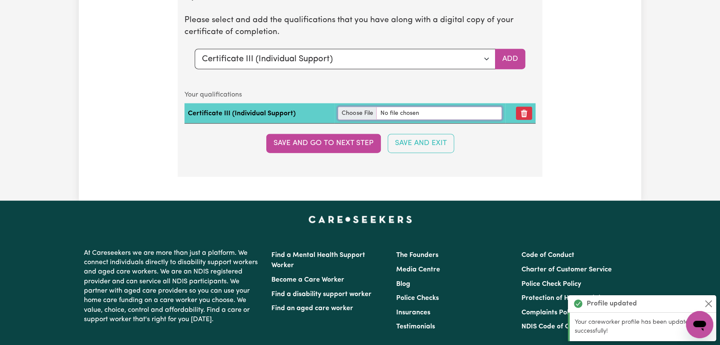
click at [348, 109] on input "file" at bounding box center [420, 113] width 164 height 13
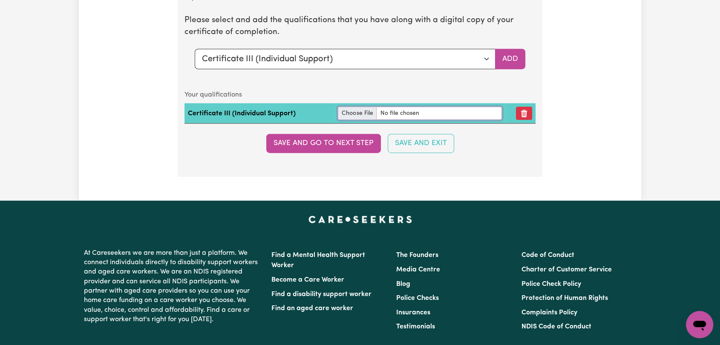
click at [351, 111] on input "file" at bounding box center [420, 113] width 164 height 13
type input "C:\fakepath\[PERSON_NAME] - Certificate III Individual Support.jpg"
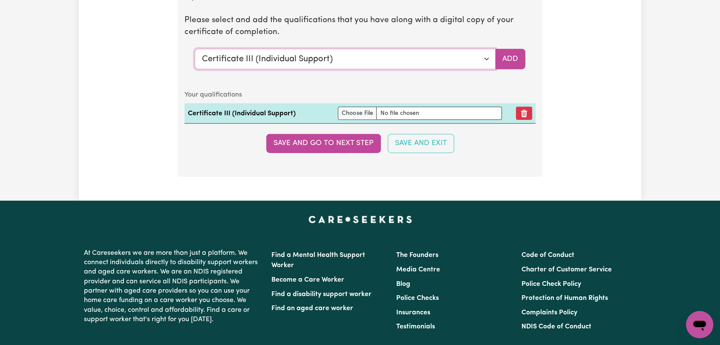
click at [488, 59] on select "Select a qualification to add... Certificate III (Individual Support) Certifica…" at bounding box center [345, 59] width 301 height 20
select select "Assist clients with medication [HLTHPS006]"
click at [195, 49] on select "Select a qualification to add... Certificate III (Individual Support) Certifica…" at bounding box center [345, 59] width 301 height 20
click at [497, 53] on button "Add" at bounding box center [510, 59] width 30 height 20
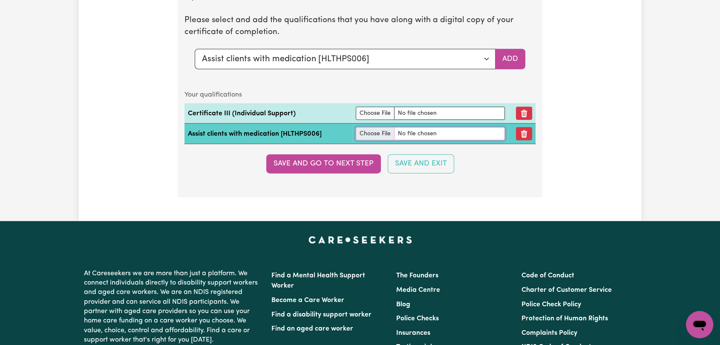
click at [370, 129] on input "file" at bounding box center [430, 133] width 149 height 13
type input "C:\fakepath\[PERSON_NAME] - Supporting People to take their Medication.pdf"
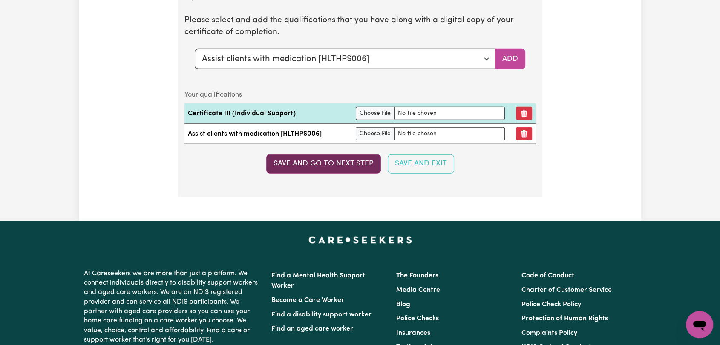
click at [340, 164] on button "Save and go to next step" at bounding box center [323, 164] width 115 height 19
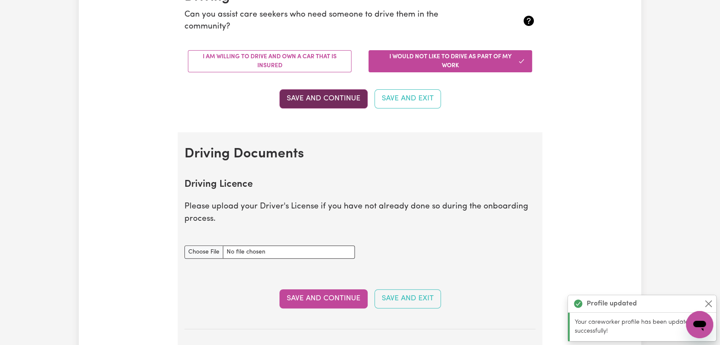
scroll to position [236, 0]
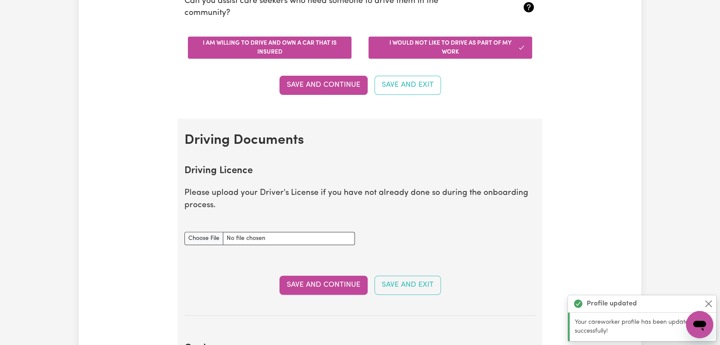
click at [307, 48] on button "I am willing to drive and own a car that is insured" at bounding box center [270, 48] width 164 height 22
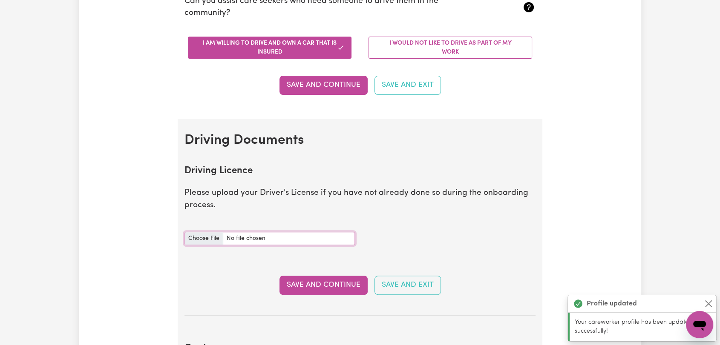
click at [211, 236] on input "Driving Licence document" at bounding box center [269, 238] width 170 height 13
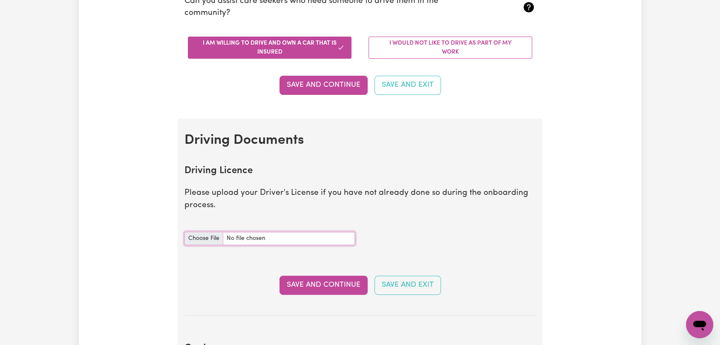
click at [190, 236] on input "Driving Licence document" at bounding box center [269, 238] width 170 height 13
type input "C:\fakepath\[PERSON_NAME] - DL AU - [DATE].jpg"
click at [313, 283] on button "Save and Continue" at bounding box center [323, 285] width 88 height 19
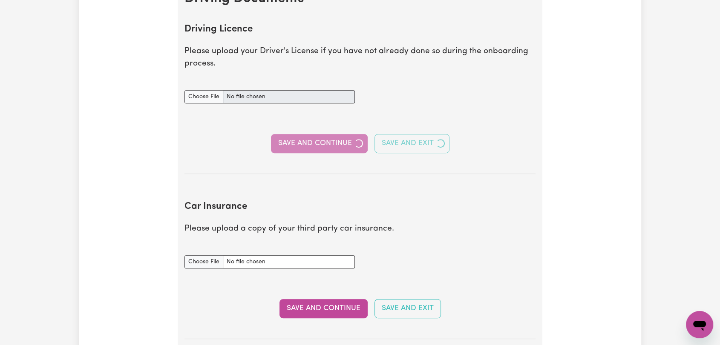
scroll to position [426, 0]
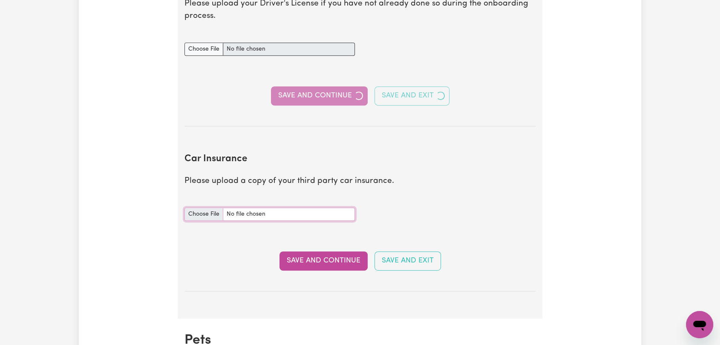
click at [196, 213] on input "Car Insurance document" at bounding box center [269, 214] width 170 height 13
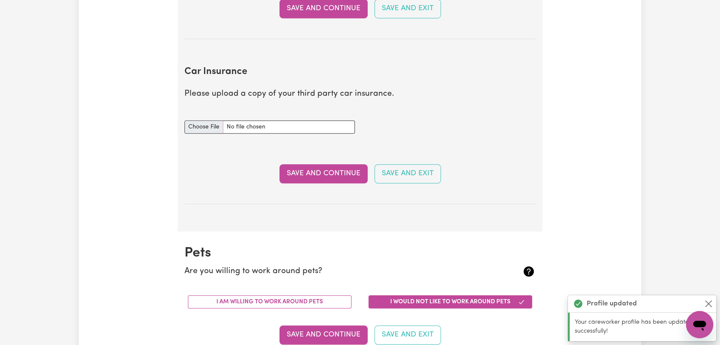
scroll to position [566, 0]
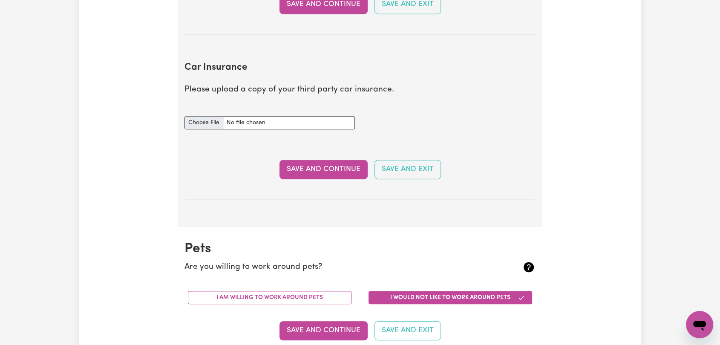
type input "C:\fakepath\[PERSON_NAME] - Comprehensive Insurance.pdf"
click at [315, 170] on button "Save and Continue" at bounding box center [323, 169] width 88 height 19
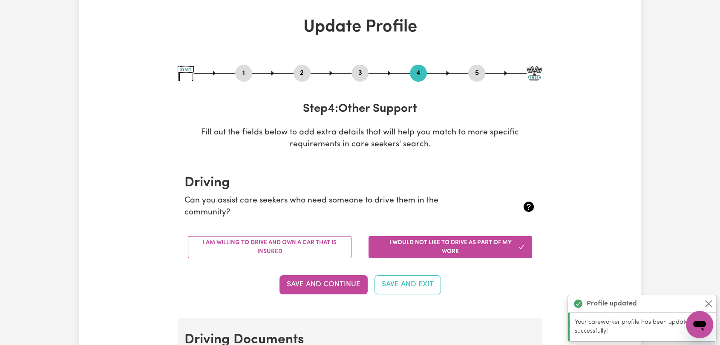
scroll to position [0, 0]
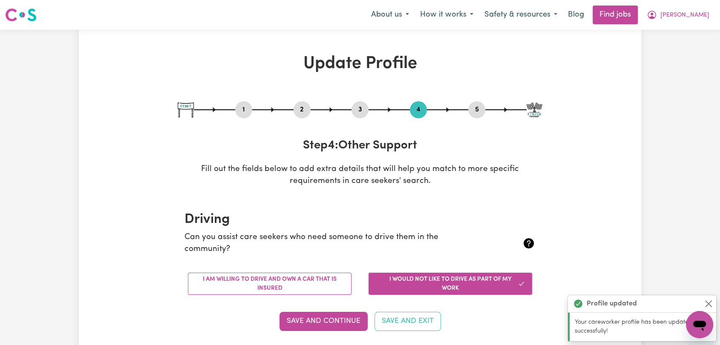
click at [472, 113] on button "5" at bounding box center [476, 109] width 17 height 11
select select "I am providing services through another platform"
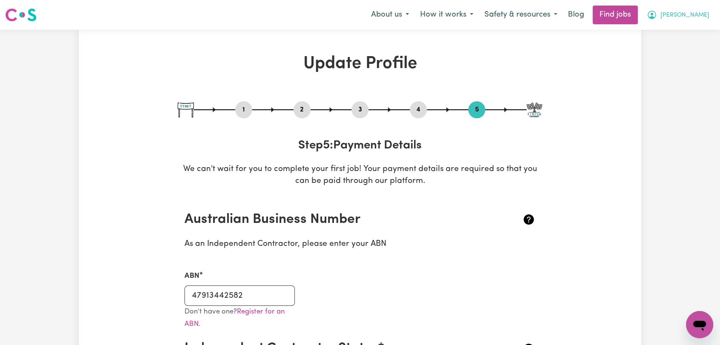
click at [702, 17] on span "[PERSON_NAME]" at bounding box center [684, 15] width 49 height 9
click at [687, 34] on link "My Account" at bounding box center [680, 33] width 67 height 16
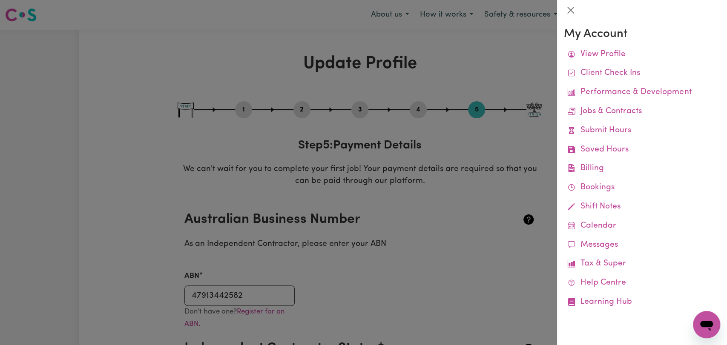
click at [497, 67] on div at bounding box center [363, 172] width 727 height 345
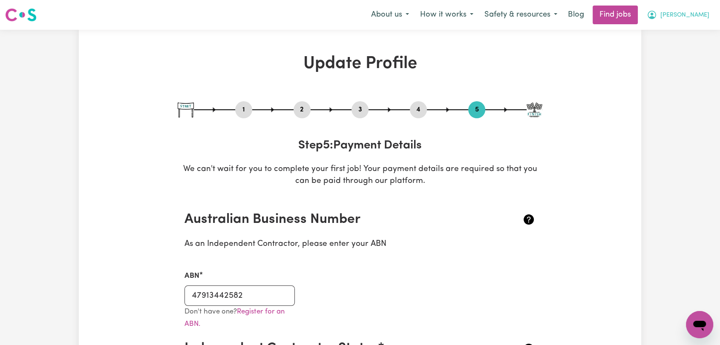
click at [702, 12] on span "[PERSON_NAME]" at bounding box center [684, 15] width 49 height 9
click at [699, 48] on link "My Dashboard" at bounding box center [680, 49] width 67 height 16
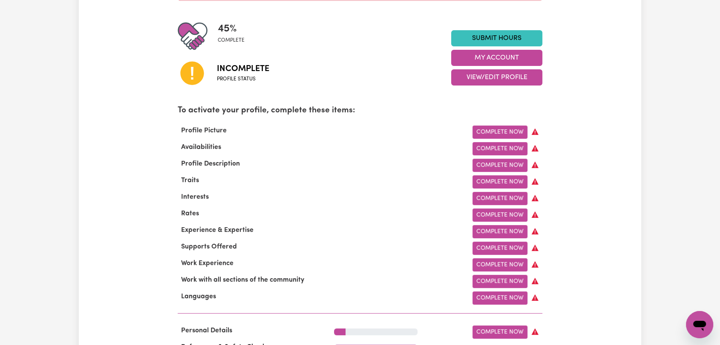
scroll to position [236, 0]
